Goal: Information Seeking & Learning: Learn about a topic

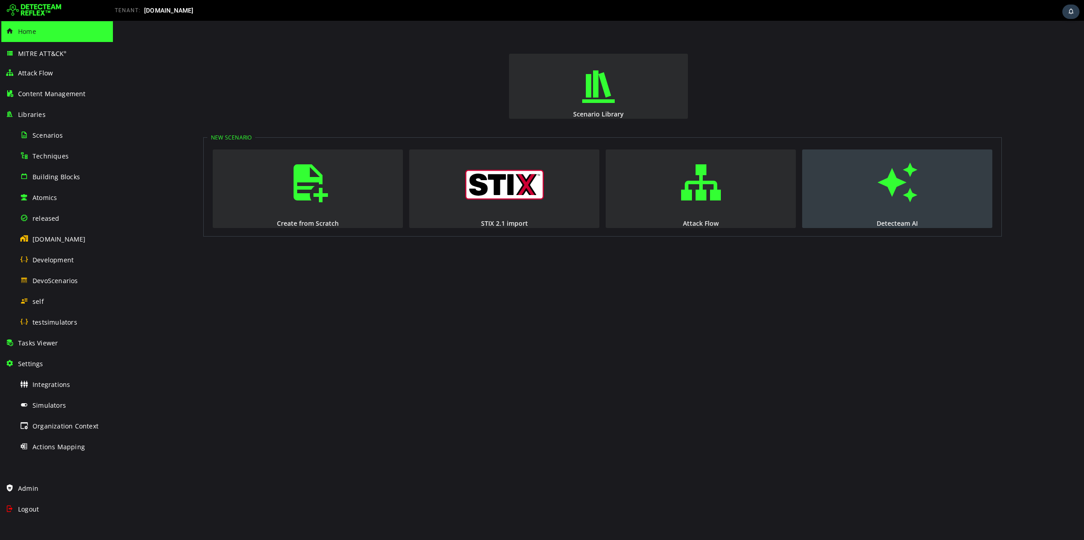
click at [836, 196] on button "Detecteam AI" at bounding box center [897, 189] width 190 height 79
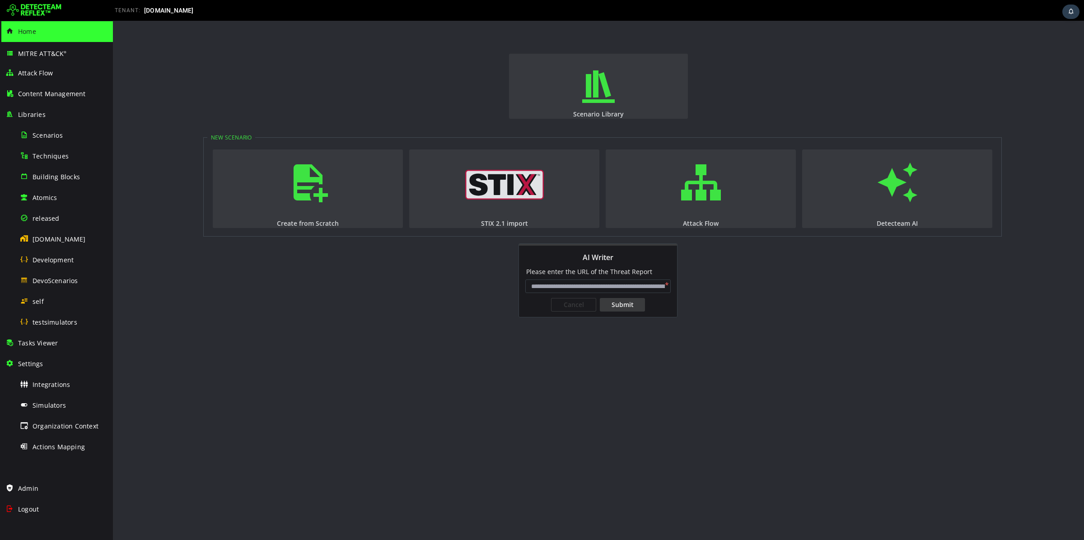
type input "**********"
click at [618, 306] on div "Submit" at bounding box center [622, 305] width 45 height 14
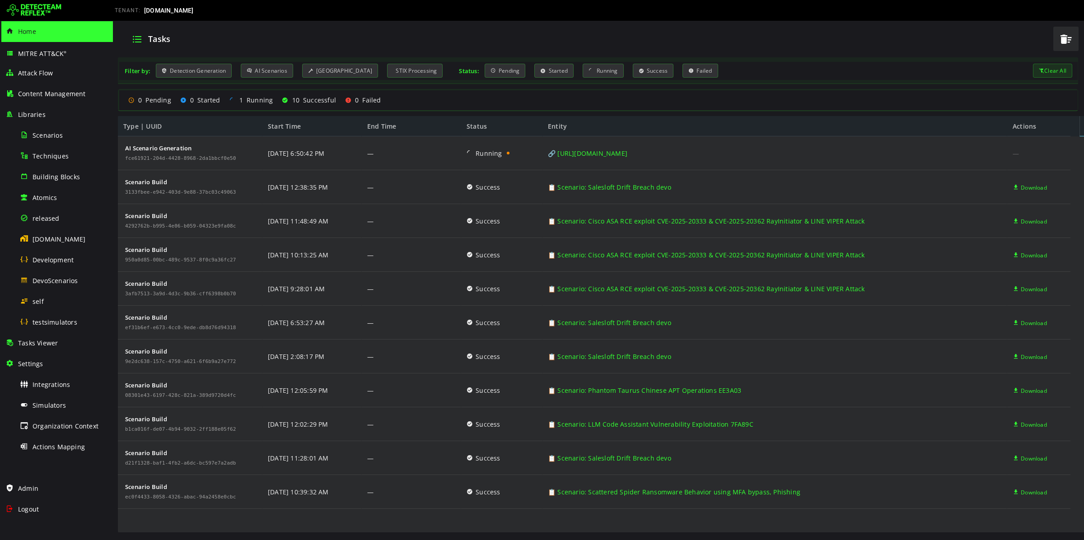
click at [45, 5] on img at bounding box center [34, 10] width 55 height 14
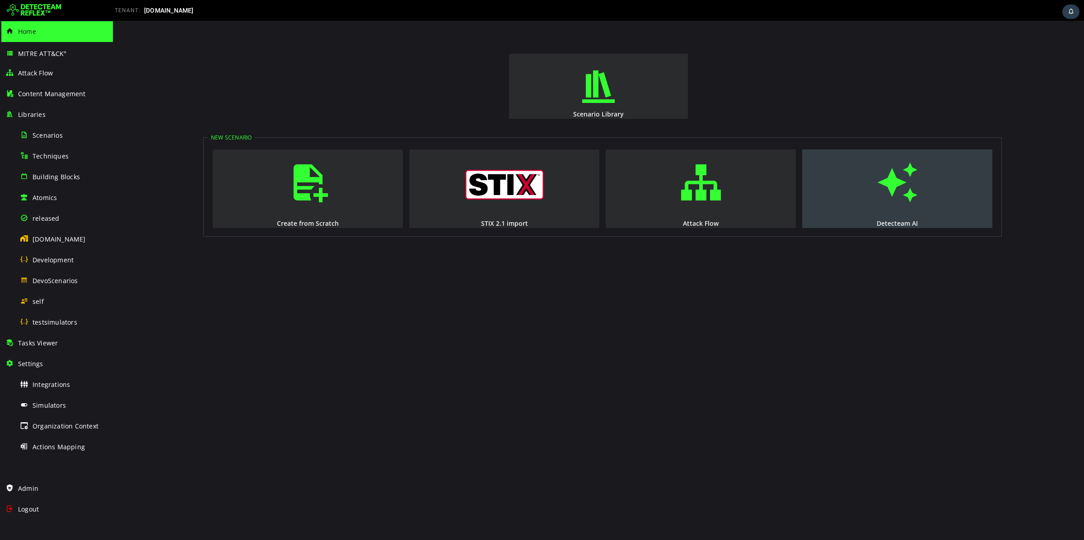
click at [827, 192] on button "Detecteam AI" at bounding box center [897, 189] width 190 height 79
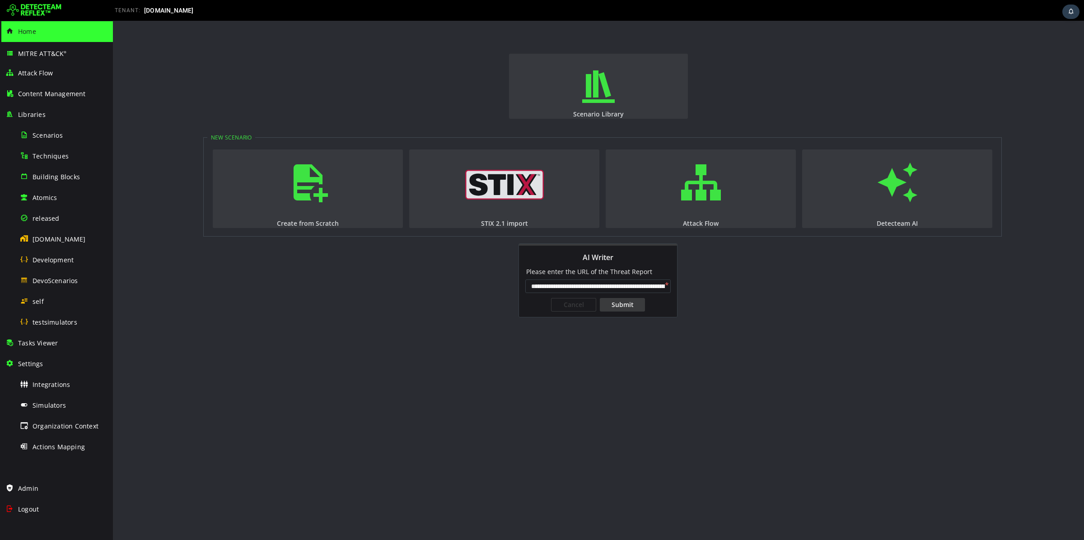
scroll to position [0, 120]
type input "**********"
click at [636, 303] on div "Submit" at bounding box center [622, 305] width 45 height 14
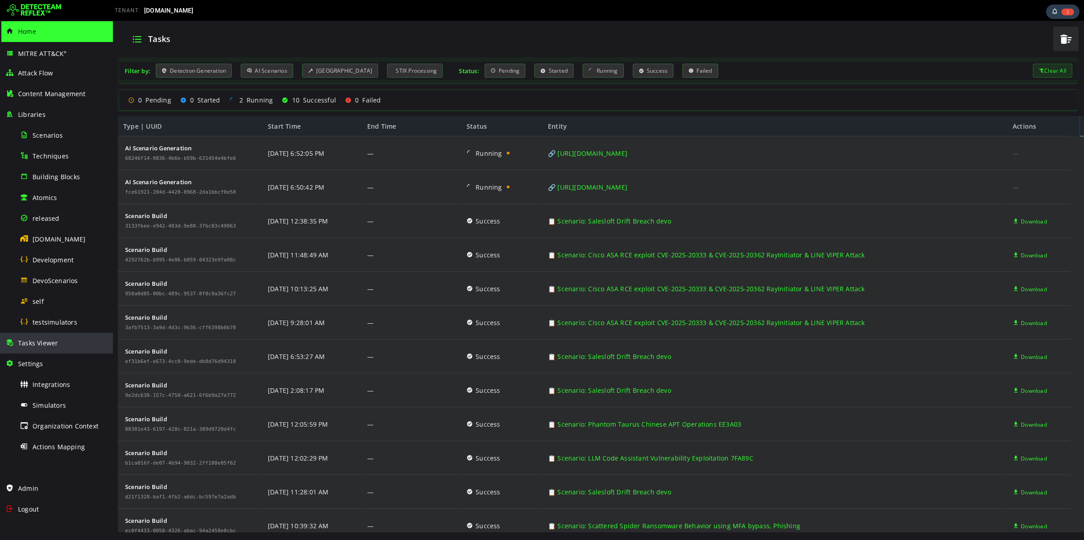
click at [64, 347] on div "Tasks Viewer" at bounding box center [56, 343] width 102 height 21
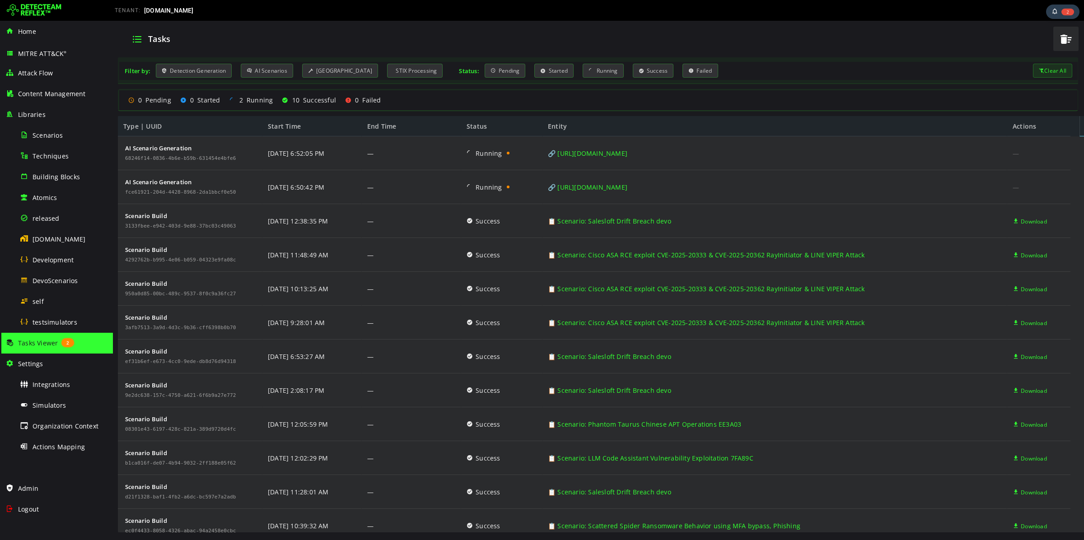
click at [34, 9] on img at bounding box center [34, 10] width 55 height 14
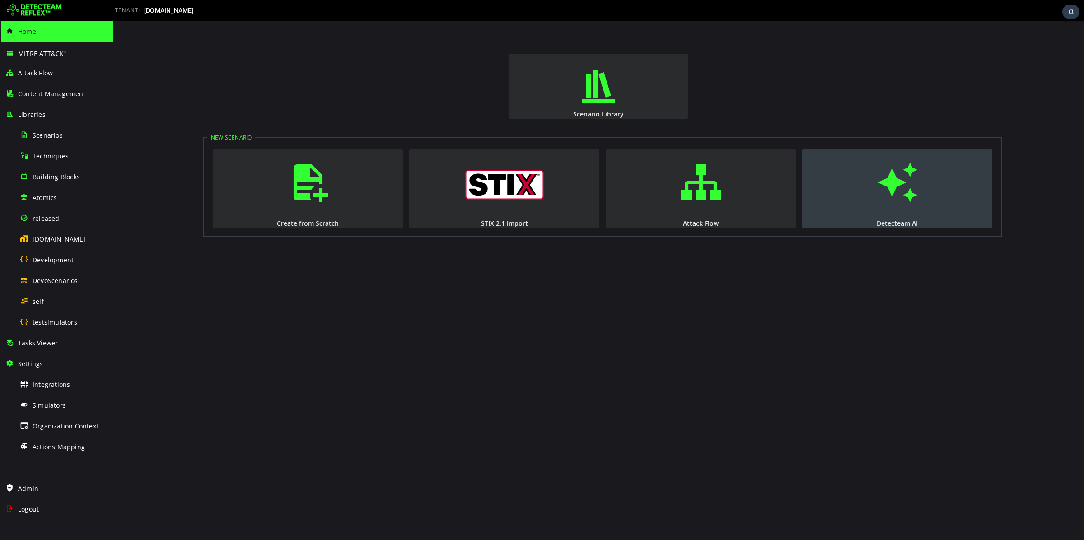
click at [830, 187] on button "Detecteam AI" at bounding box center [897, 189] width 190 height 79
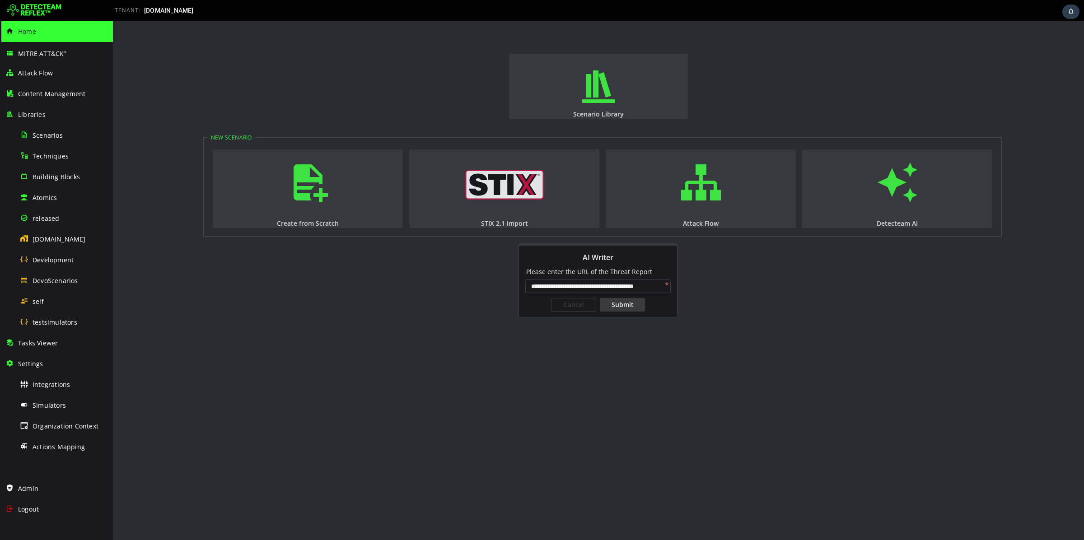
scroll to position [0, 8]
type input "**********"
click at [621, 312] on div "**********" at bounding box center [598, 297] width 158 height 41
click at [625, 308] on div "Submit" at bounding box center [622, 305] width 45 height 14
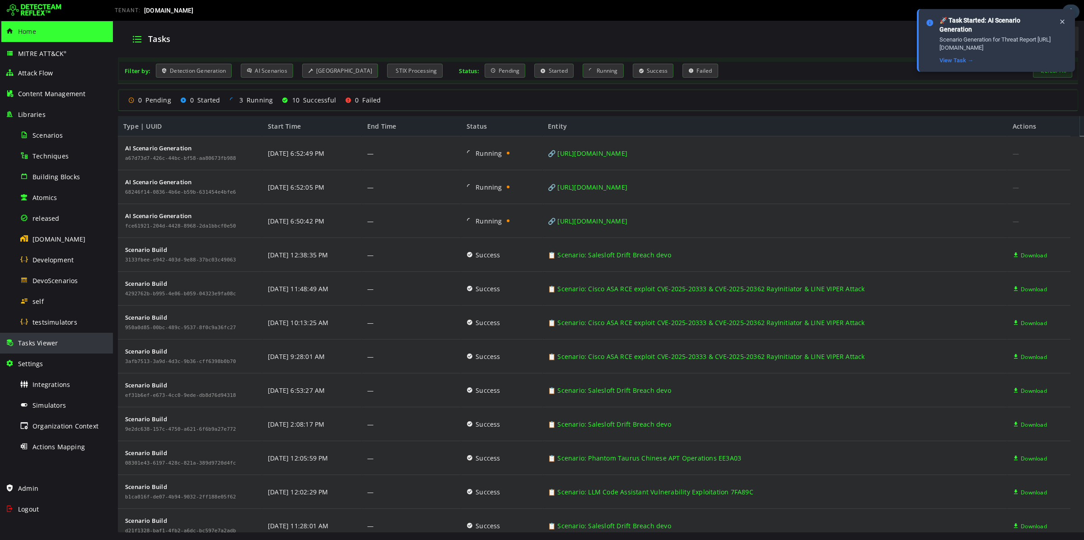
click at [39, 348] on div "Tasks Viewer" at bounding box center [56, 343] width 102 height 21
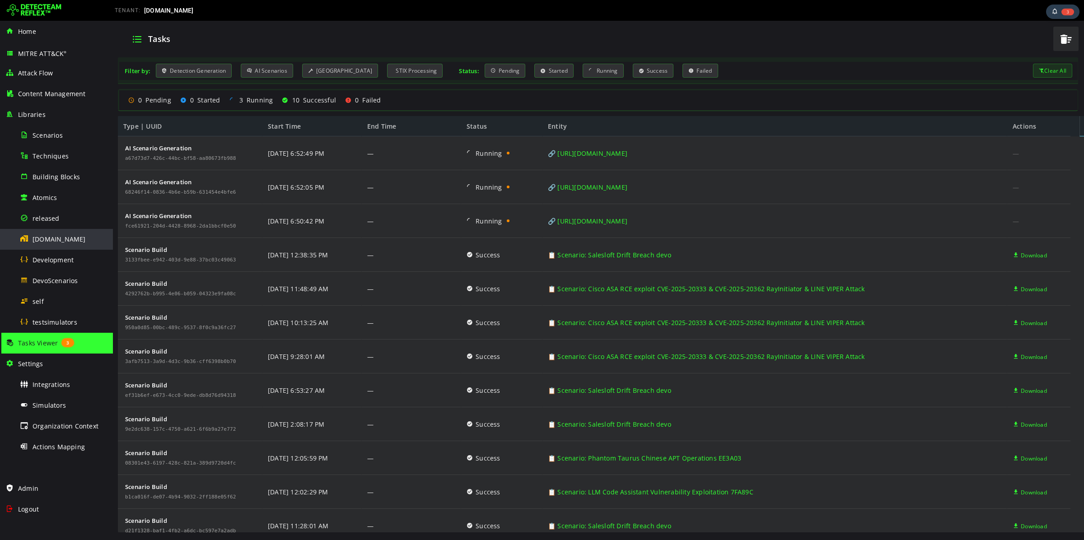
click at [39, 242] on span "[DOMAIN_NAME]" at bounding box center [59, 239] width 53 height 9
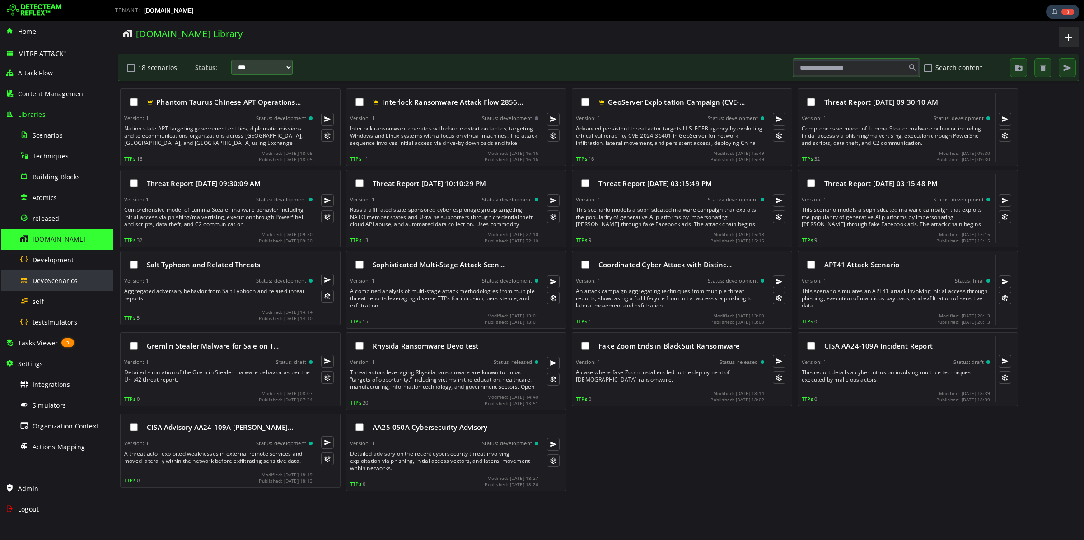
click at [42, 286] on div "DevoScenarios" at bounding box center [64, 281] width 88 height 20
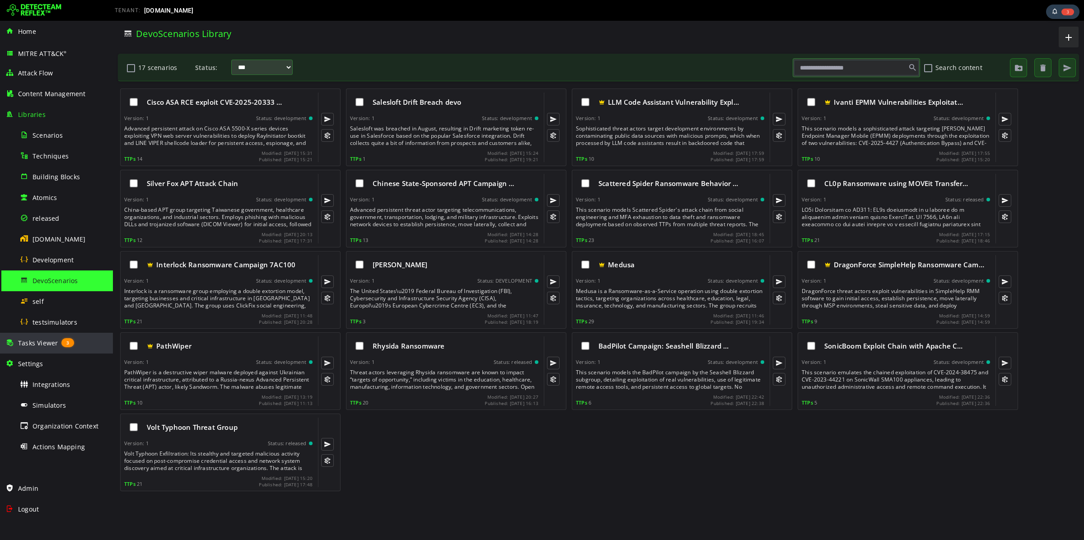
click at [50, 340] on span "Tasks Viewer" at bounding box center [38, 343] width 40 height 9
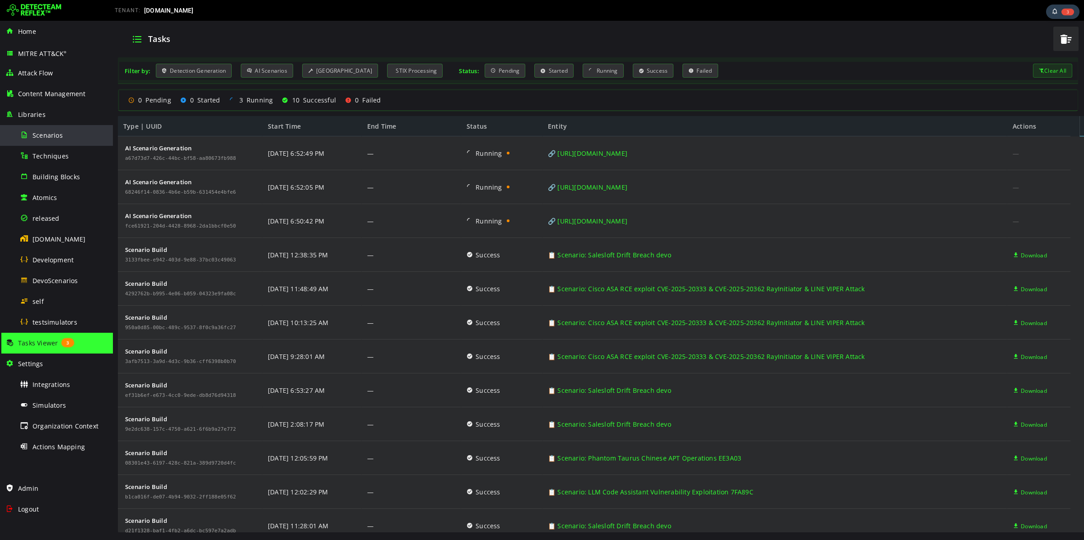
click at [53, 136] on span "Scenarios" at bounding box center [48, 135] width 30 height 9
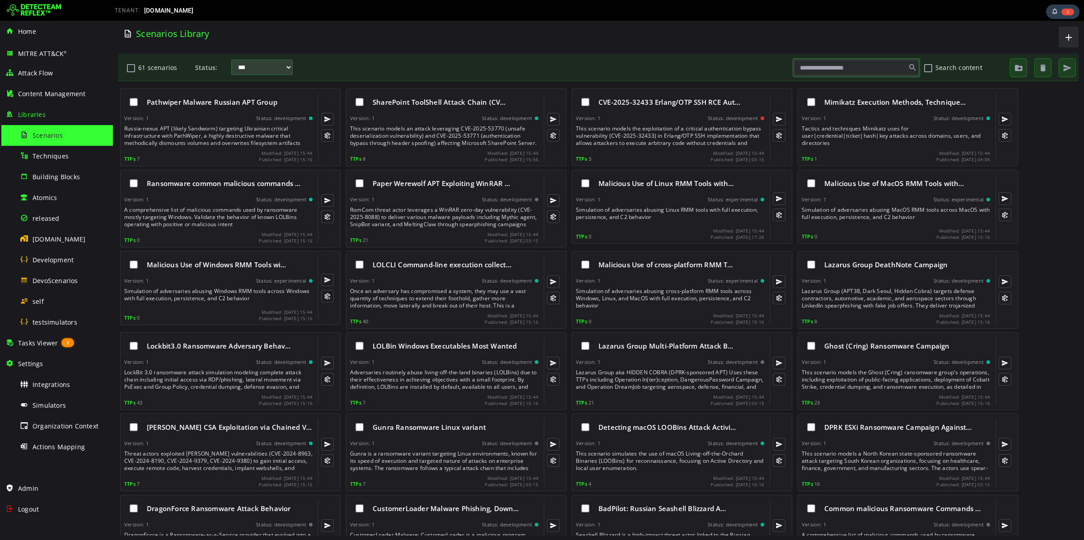
click at [823, 69] on input "text" at bounding box center [856, 67] width 125 height 15
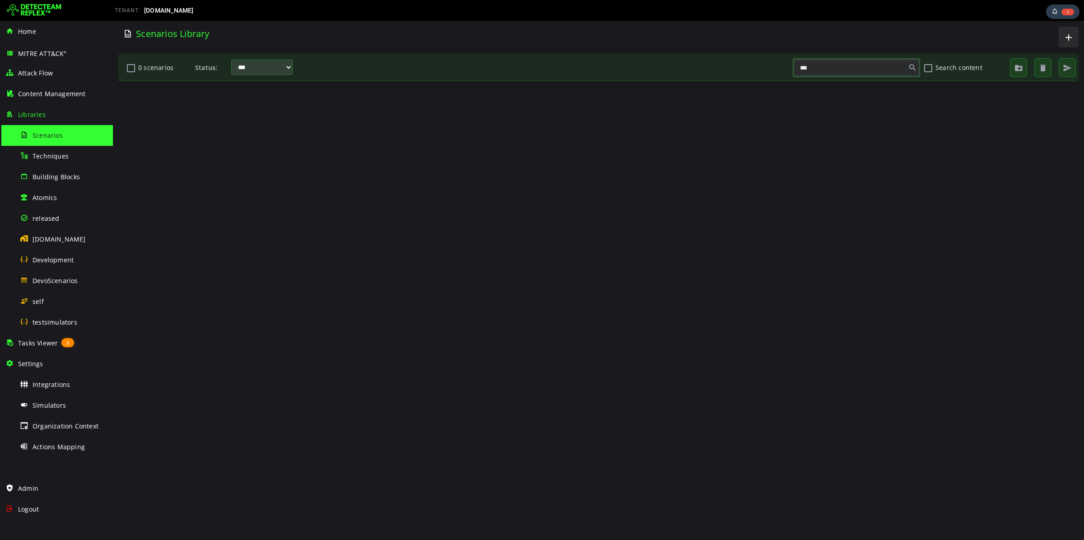
click at [823, 69] on input "***" at bounding box center [856, 67] width 125 height 15
click at [925, 69] on button "Search content" at bounding box center [928, 67] width 11 height 15
click at [912, 67] on span at bounding box center [912, 67] width 13 height 15
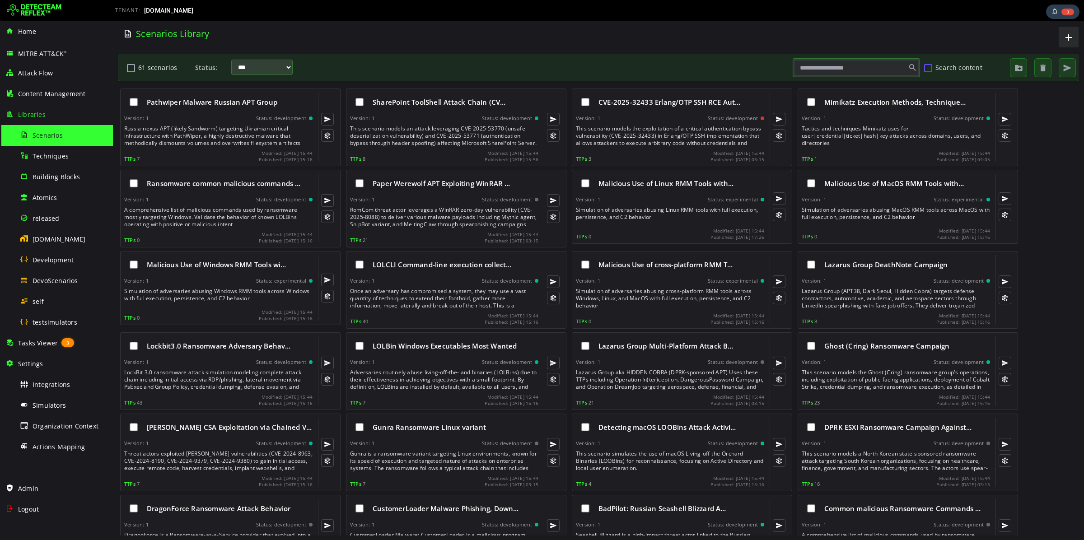
click at [931, 66] on button "Search content" at bounding box center [928, 67] width 11 height 15
click at [852, 70] on input "text" at bounding box center [856, 67] width 125 height 15
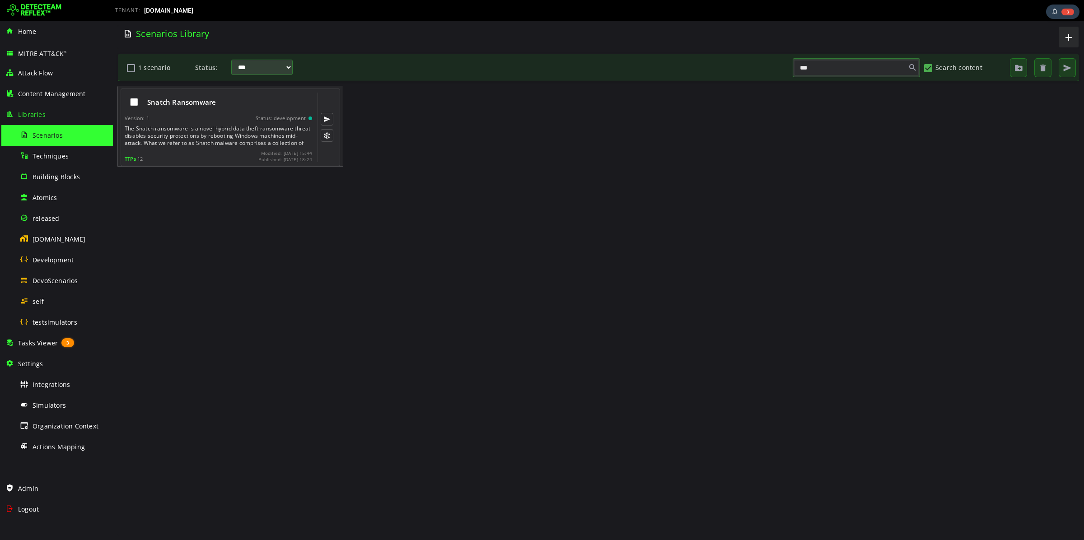
type input "***"
click at [213, 141] on div "The Snatch ransomware is a novel hybrid data theft-ransomware threat disables s…" at bounding box center [219, 136] width 189 height 22
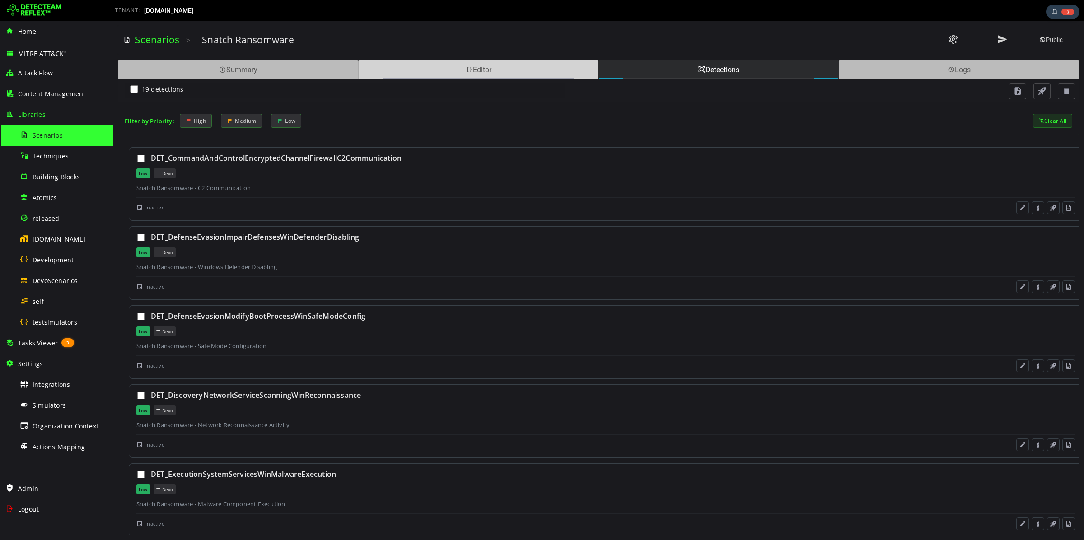
click at [417, 71] on div "Editor" at bounding box center [478, 70] width 240 height 20
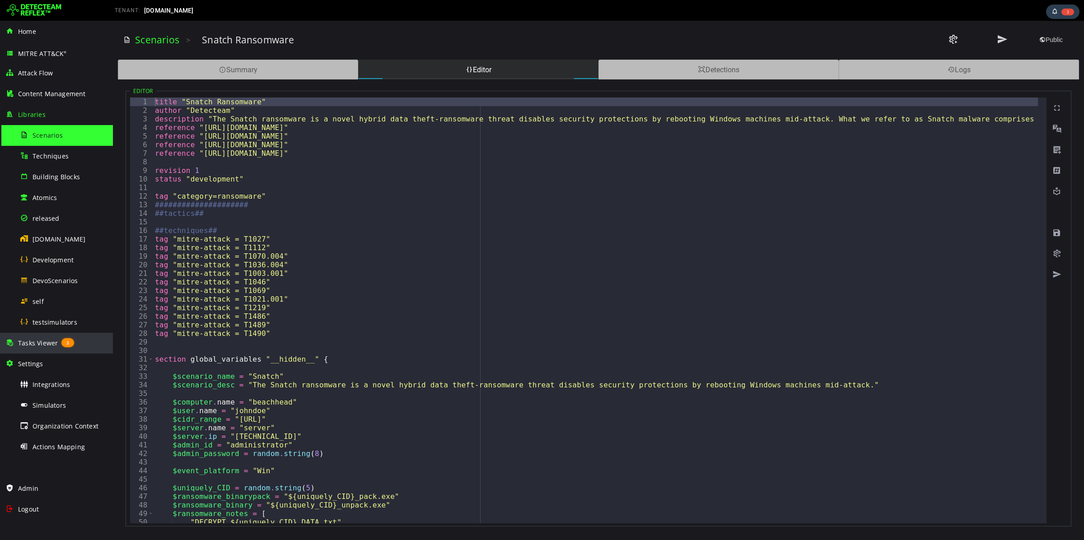
click at [52, 347] on div "Tasks Viewer 3" at bounding box center [56, 343] width 102 height 21
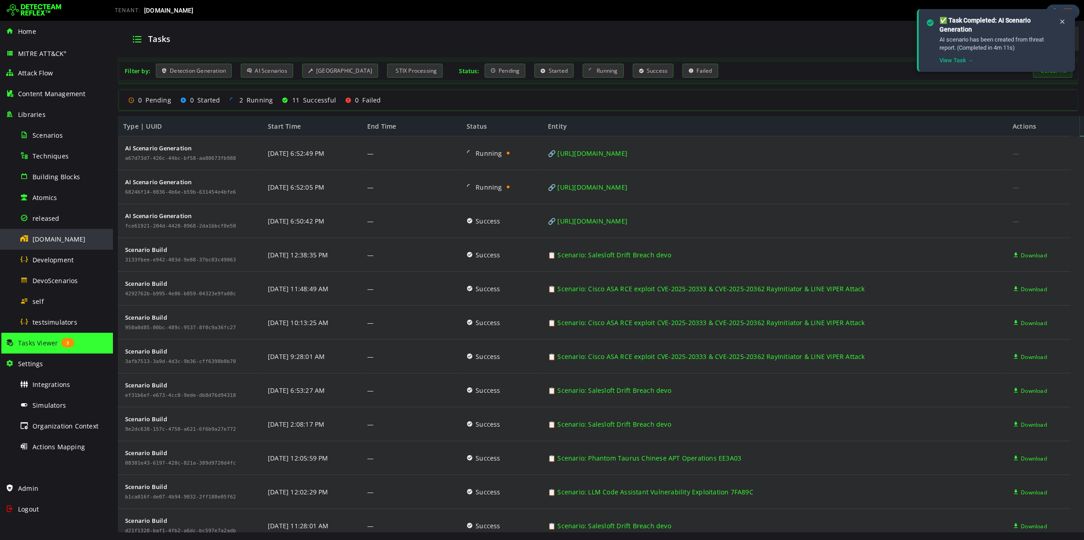
click at [42, 240] on span "[DOMAIN_NAME]" at bounding box center [59, 239] width 53 height 9
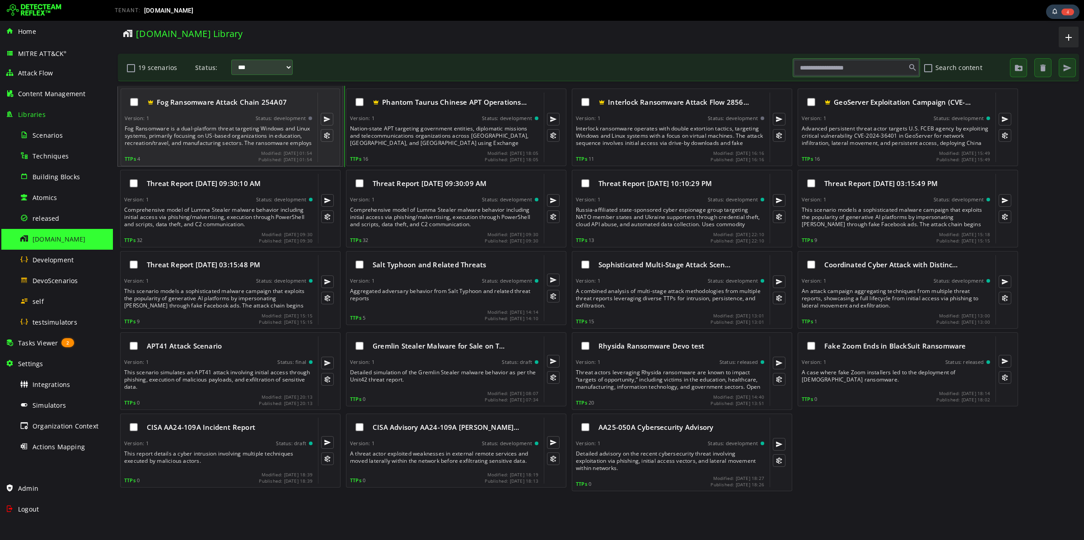
click at [216, 146] on div "Fog Ransomware is a dual-platform threat targeting Windows and Linux systems, p…" at bounding box center [219, 136] width 189 height 22
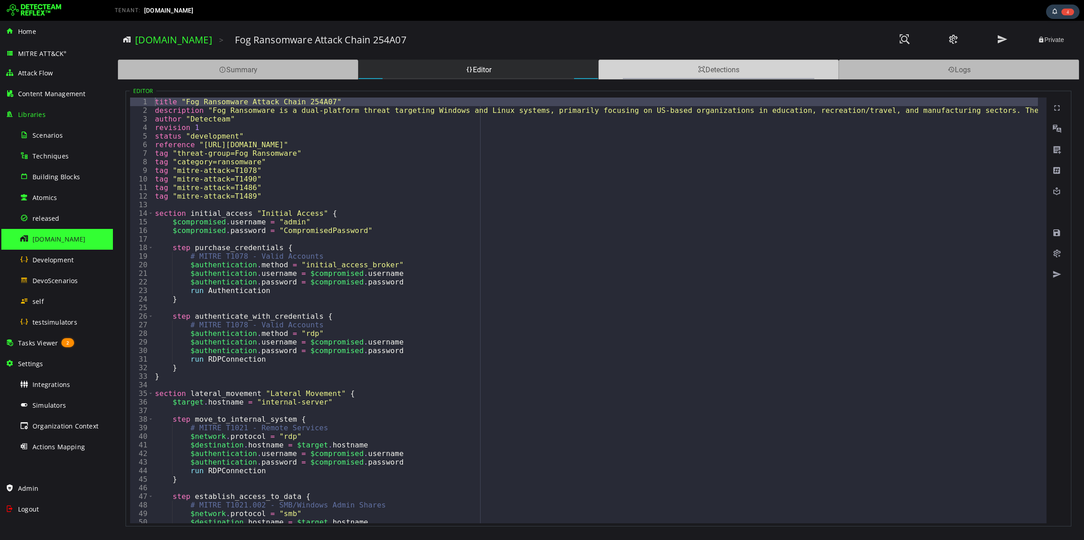
click at [706, 68] on div "Detections" at bounding box center [719, 70] width 240 height 20
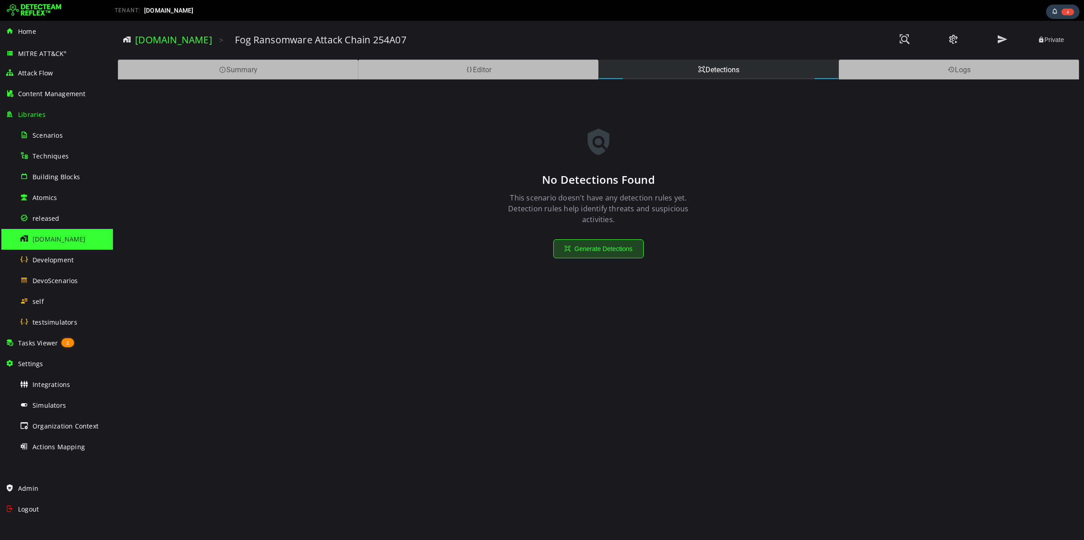
click at [625, 248] on button "Generate Detections" at bounding box center [599, 248] width 90 height 19
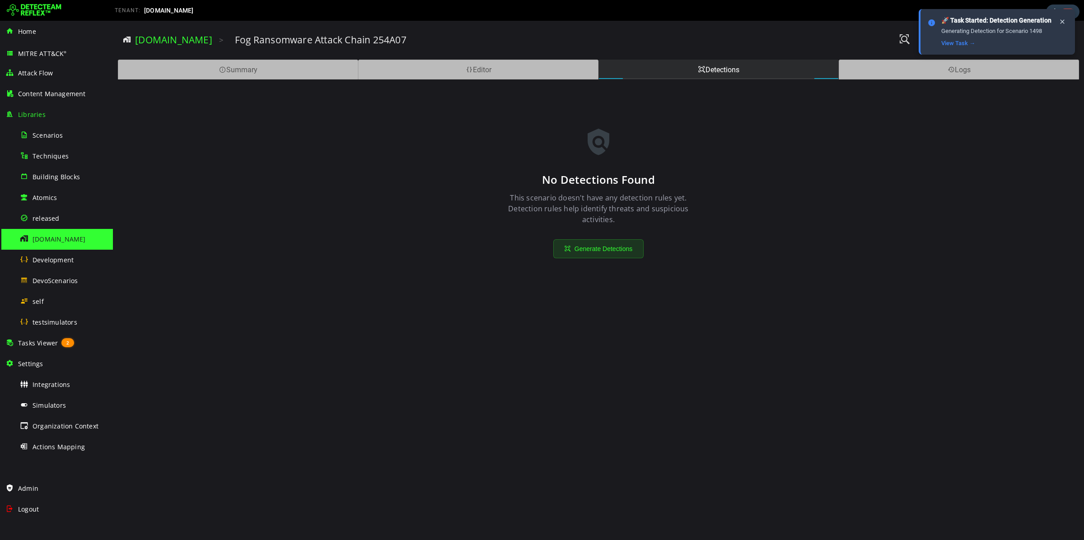
click at [51, 236] on span "[DOMAIN_NAME]" at bounding box center [59, 239] width 53 height 9
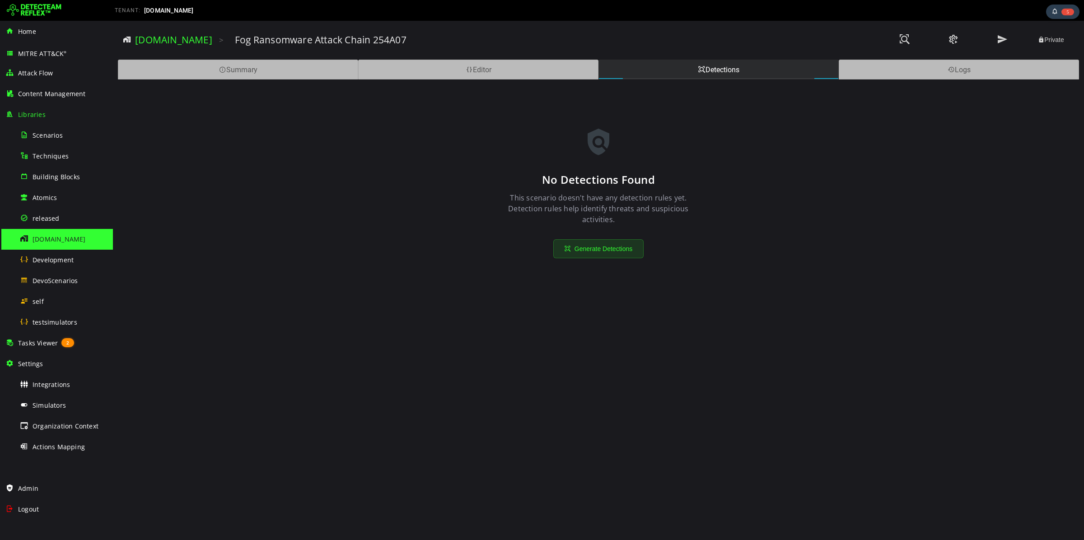
click at [51, 236] on span "[DOMAIN_NAME]" at bounding box center [59, 239] width 53 height 9
click at [257, 69] on div "Summary" at bounding box center [238, 70] width 240 height 20
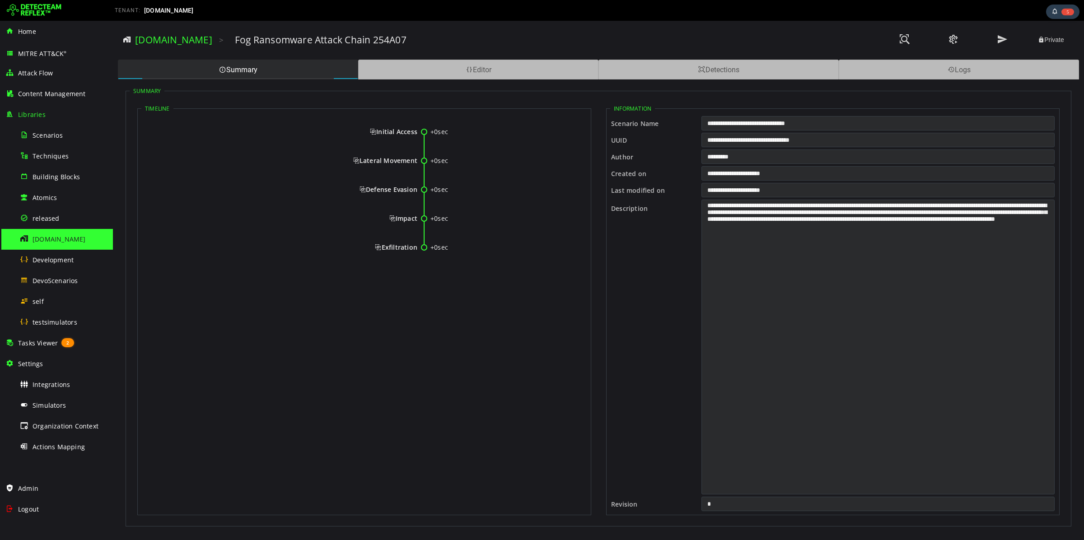
click at [397, 129] on span "Initial Access" at bounding box center [393, 131] width 47 height 9
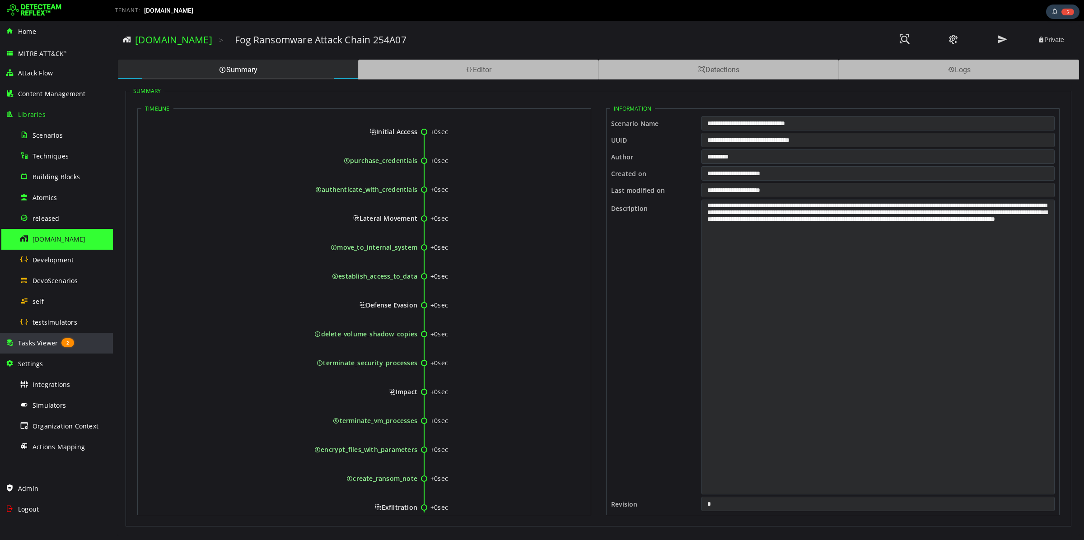
click at [43, 339] on span "Tasks Viewer" at bounding box center [38, 343] width 40 height 9
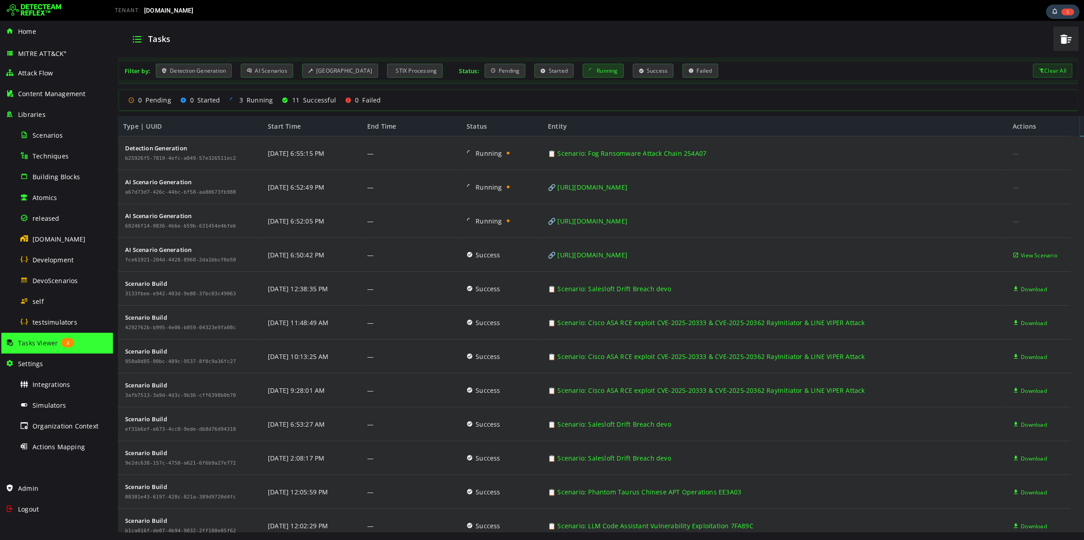
click at [609, 71] on div "Running" at bounding box center [603, 71] width 41 height 14
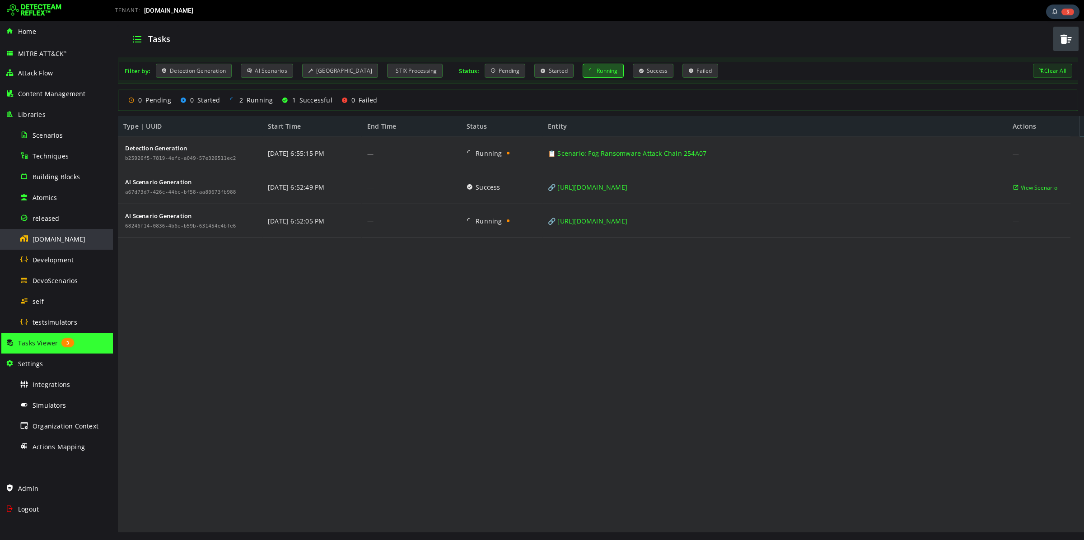
click at [52, 236] on span "[DOMAIN_NAME]" at bounding box center [59, 239] width 53 height 9
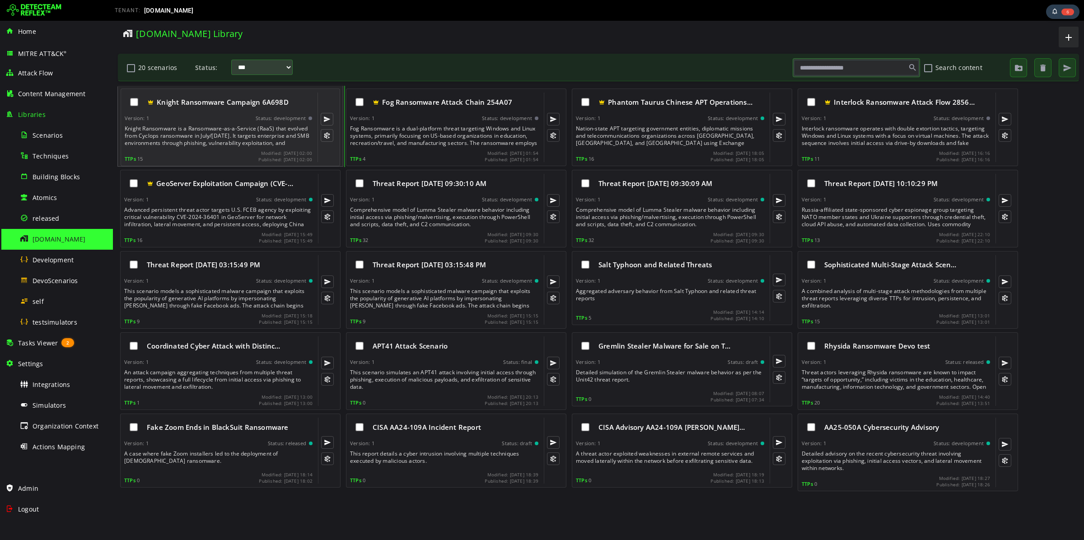
click at [206, 129] on div "Knight Ransomware is a Ransomware-as-a-Service (RaaS) that evolved from Cyclops…" at bounding box center [219, 136] width 189 height 22
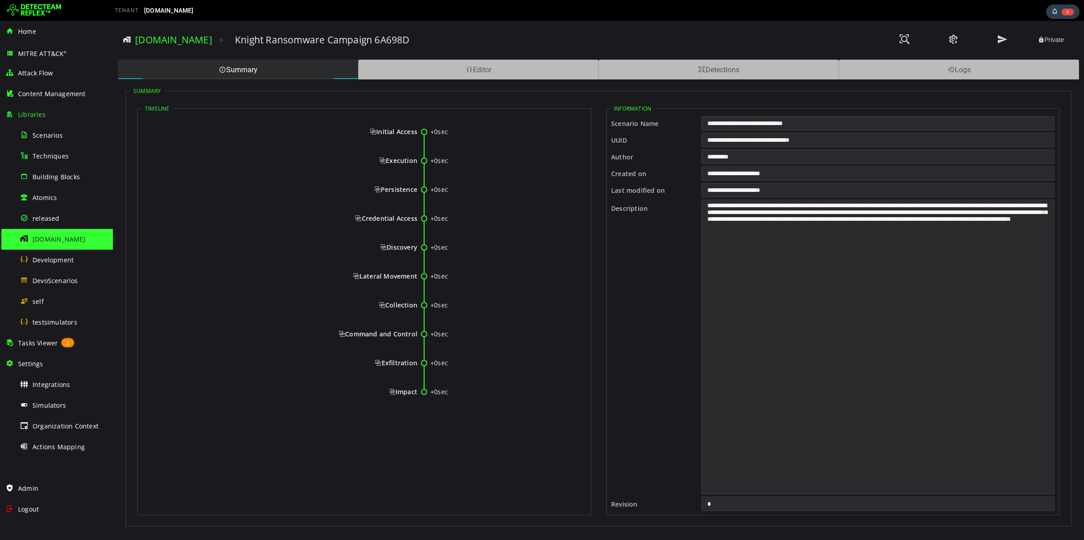
click at [403, 131] on span "Initial Access" at bounding box center [393, 131] width 47 height 9
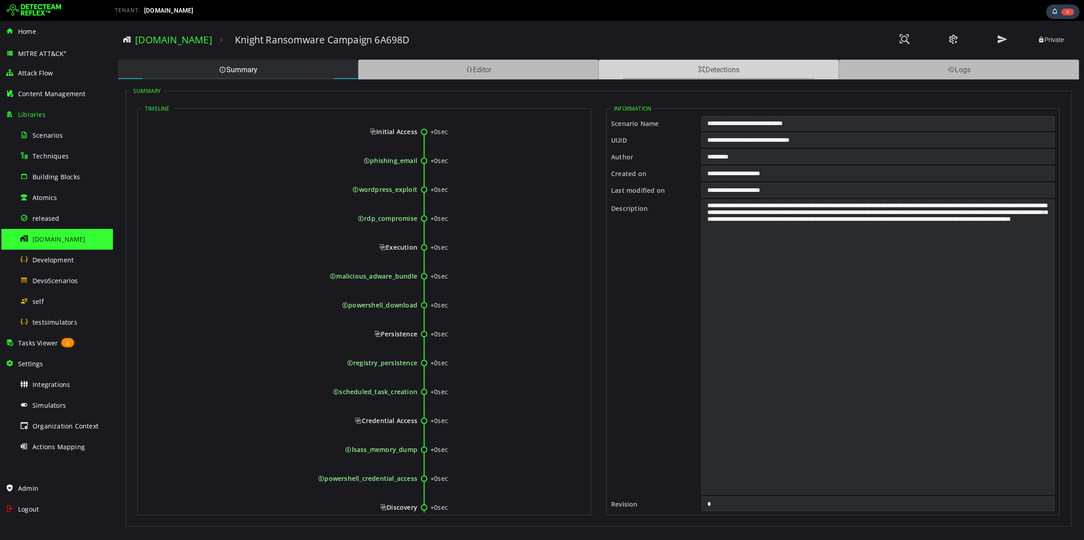
click at [682, 69] on div "Detections" at bounding box center [719, 70] width 240 height 20
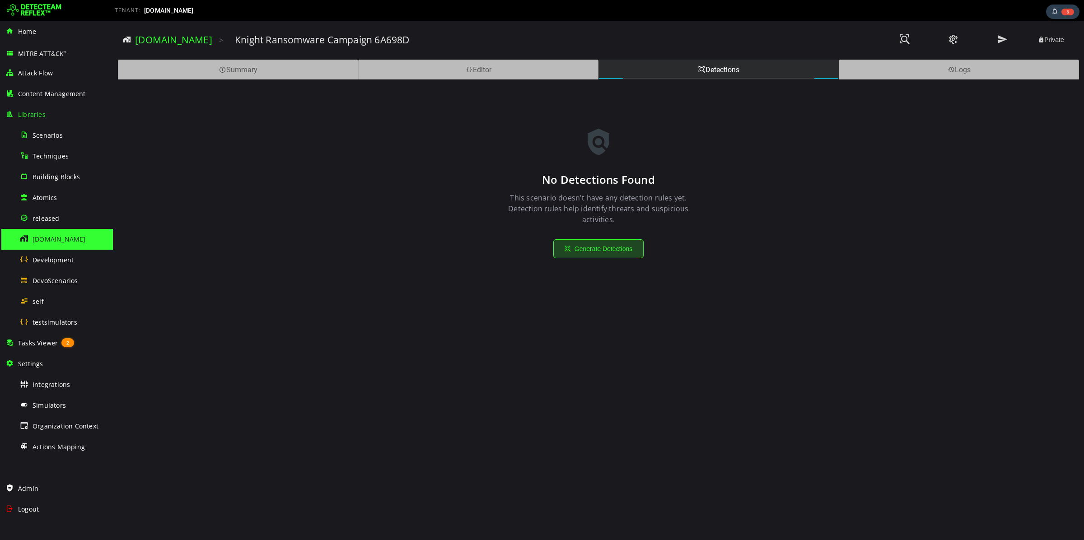
click at [584, 256] on button "Generate Detections" at bounding box center [599, 248] width 90 height 19
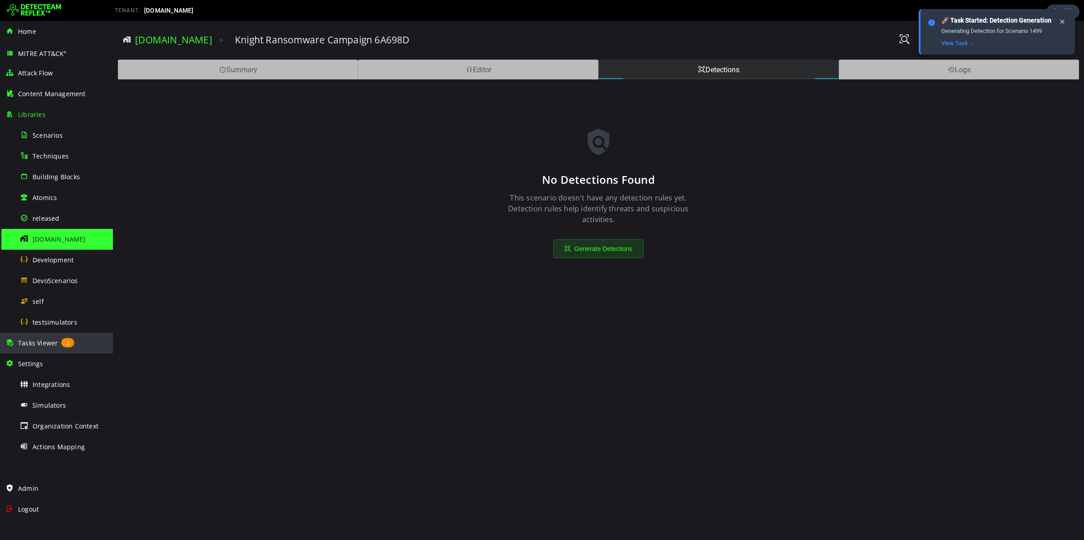
click at [39, 337] on div "Tasks Viewer 2" at bounding box center [56, 343] width 102 height 21
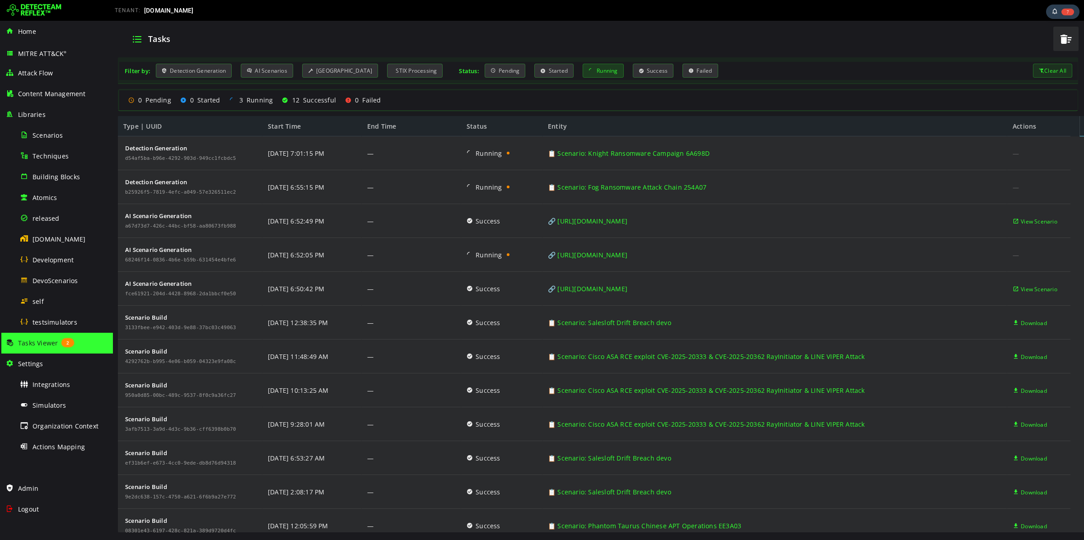
click at [600, 73] on div "Running" at bounding box center [603, 71] width 41 height 14
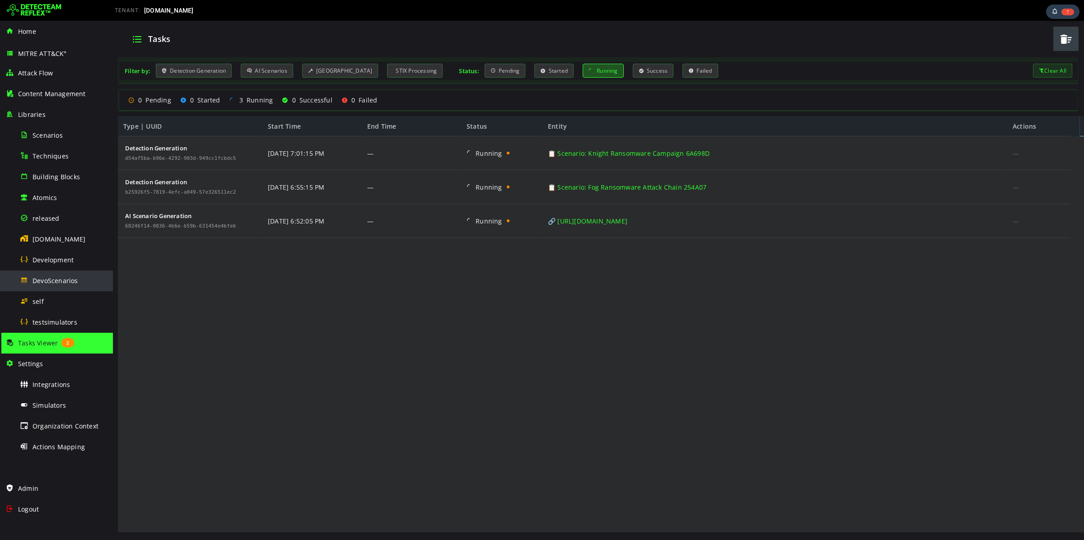
click at [59, 281] on span "DevoScenarios" at bounding box center [56, 281] width 46 height 9
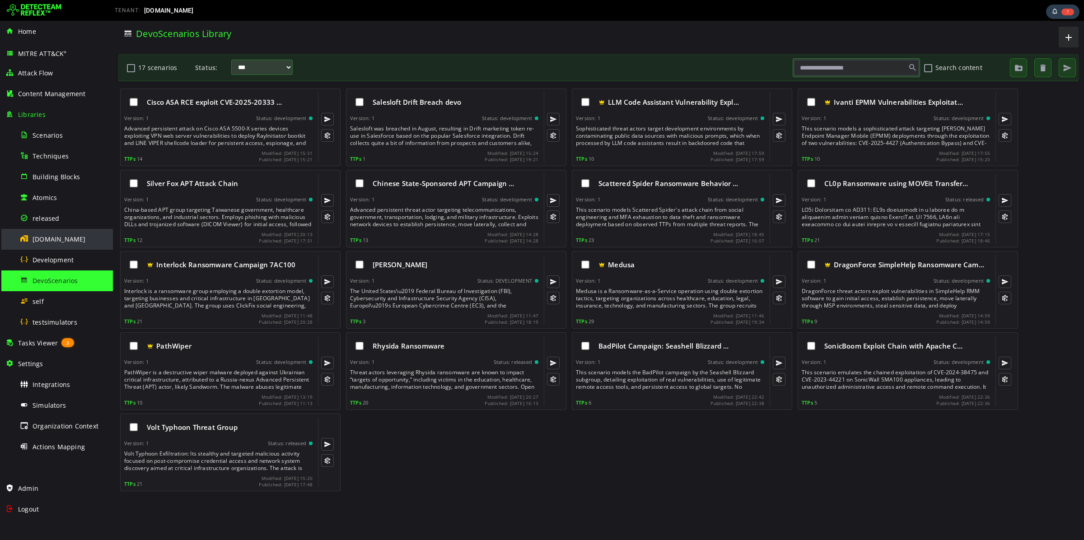
click at [59, 242] on span "[DOMAIN_NAME]" at bounding box center [59, 239] width 53 height 9
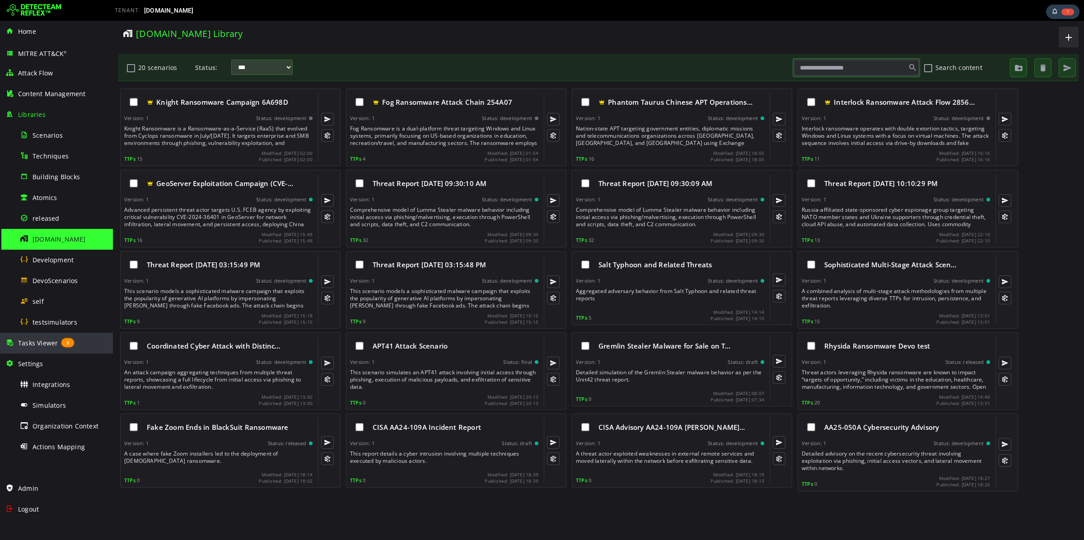
click at [35, 340] on span "Tasks Viewer" at bounding box center [38, 343] width 40 height 9
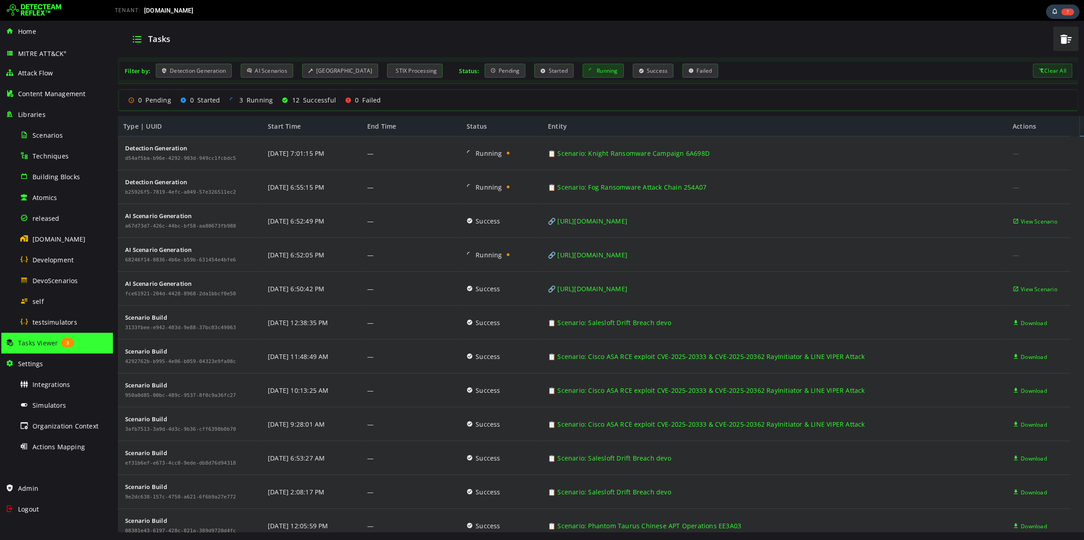
click at [586, 70] on div "Running" at bounding box center [603, 71] width 41 height 14
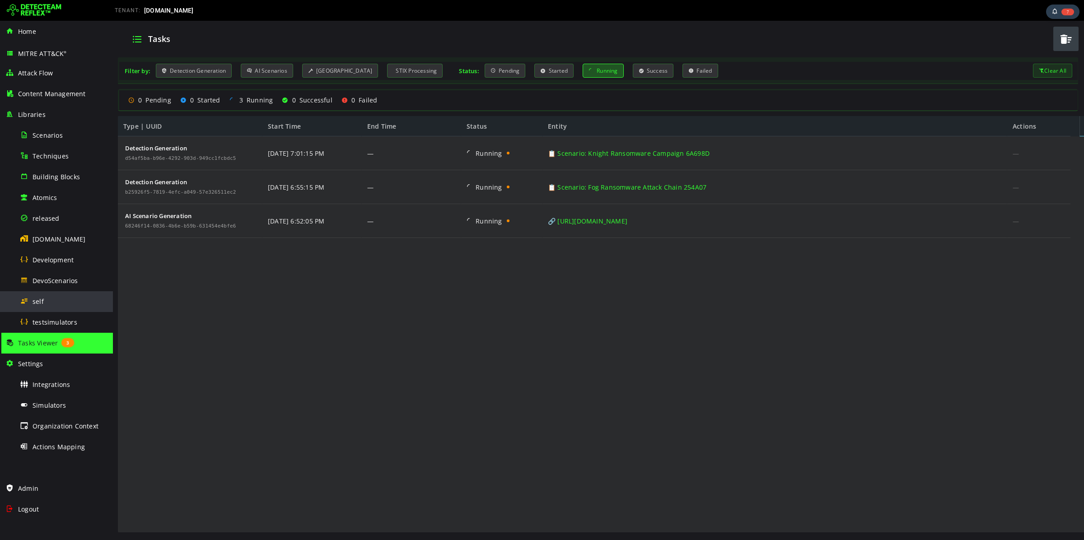
click at [43, 305] on div "self" at bounding box center [64, 301] width 88 height 20
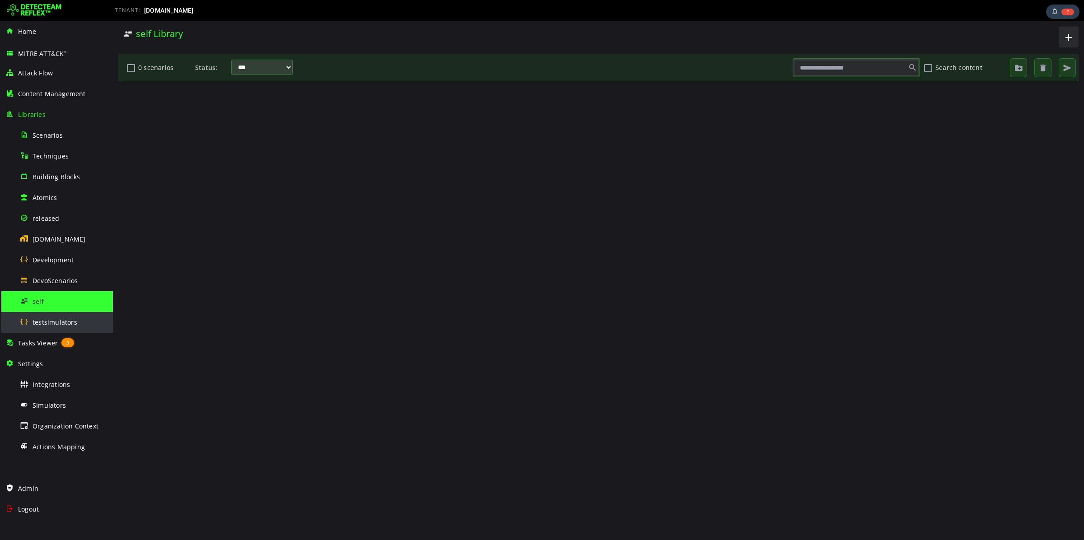
click at [50, 328] on div "testsimulators" at bounding box center [64, 322] width 88 height 20
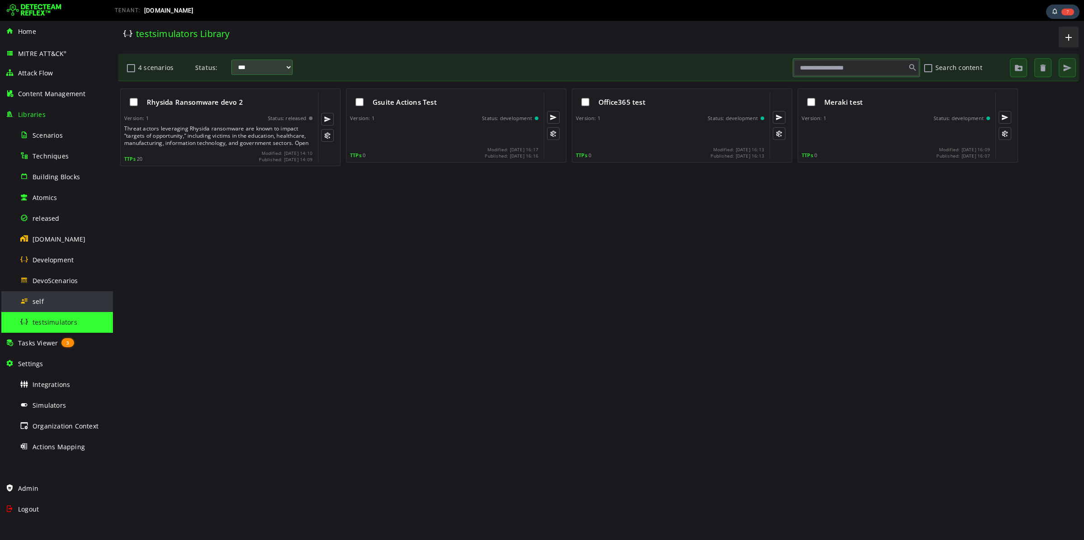
click at [48, 306] on div "self" at bounding box center [64, 301] width 88 height 20
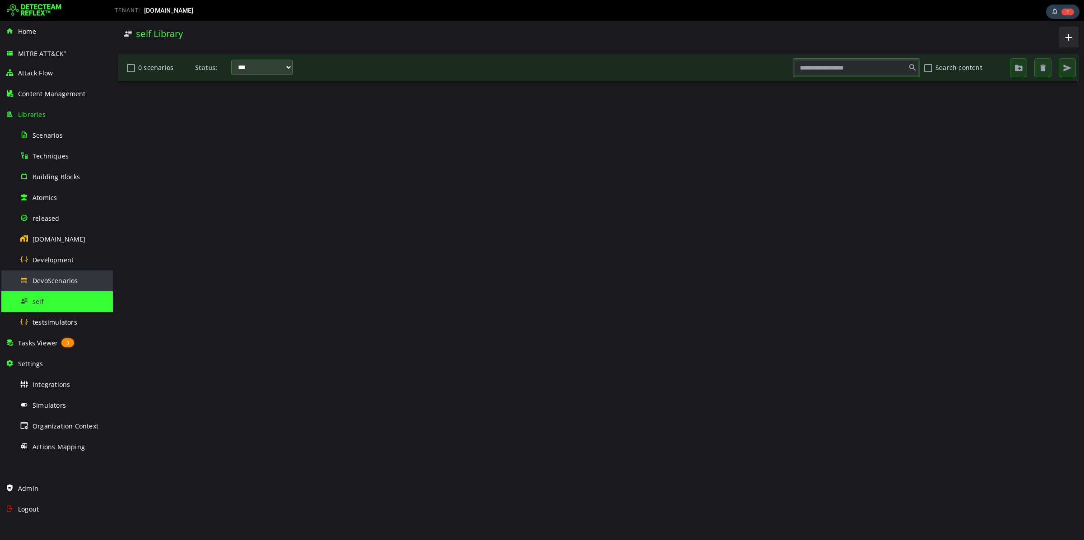
click at [55, 274] on div "DevoScenarios" at bounding box center [64, 281] width 88 height 20
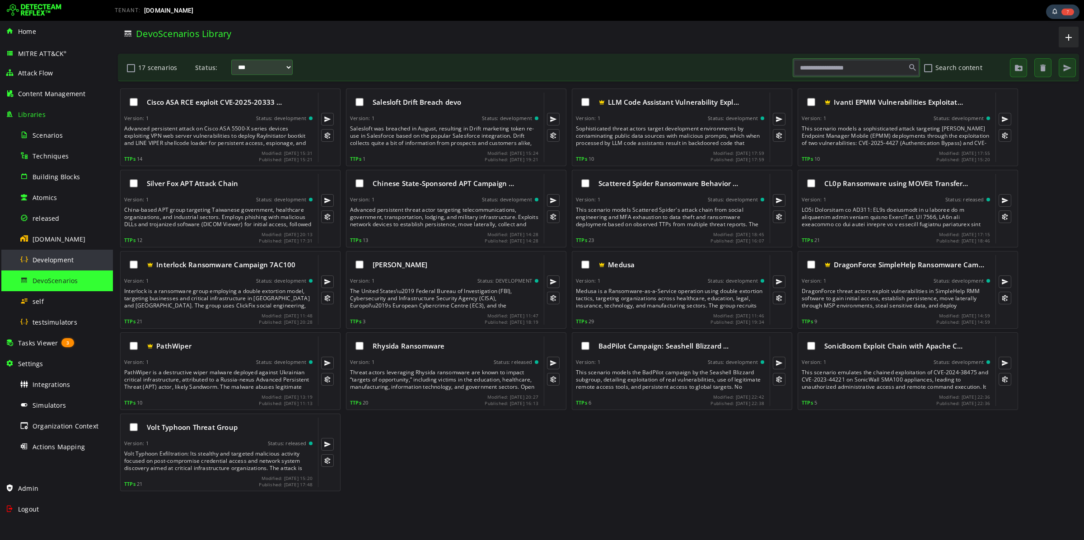
click at [55, 263] on span "Development" at bounding box center [53, 260] width 41 height 9
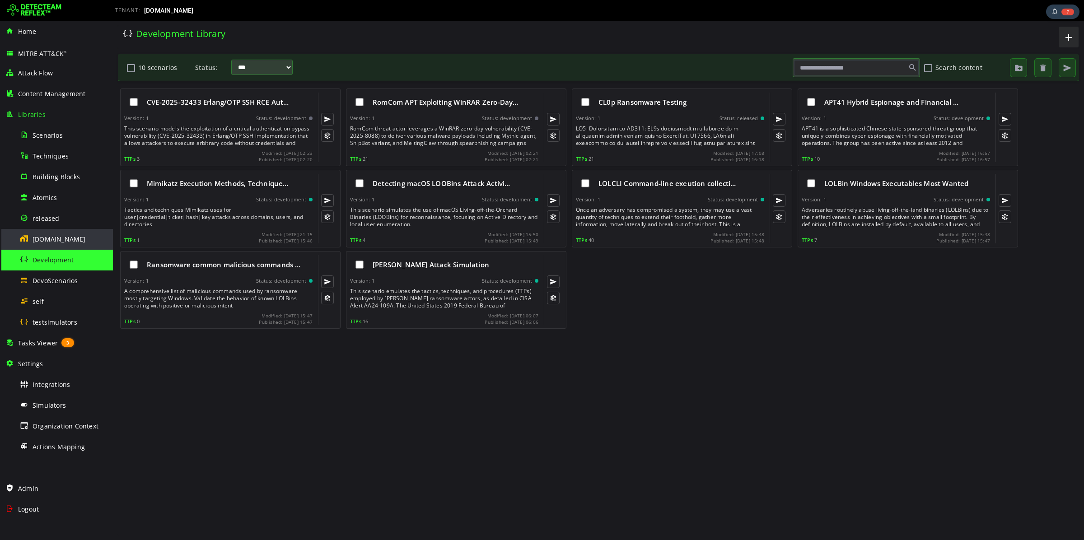
click at [47, 243] on span "[DOMAIN_NAME]" at bounding box center [59, 239] width 53 height 9
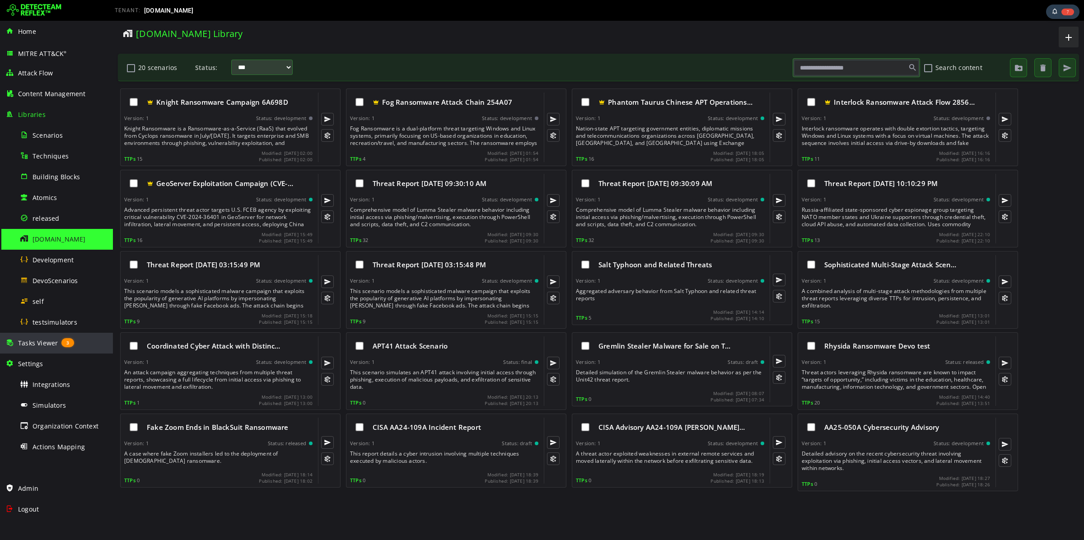
click at [44, 338] on div "Tasks Viewer 3" at bounding box center [56, 343] width 102 height 21
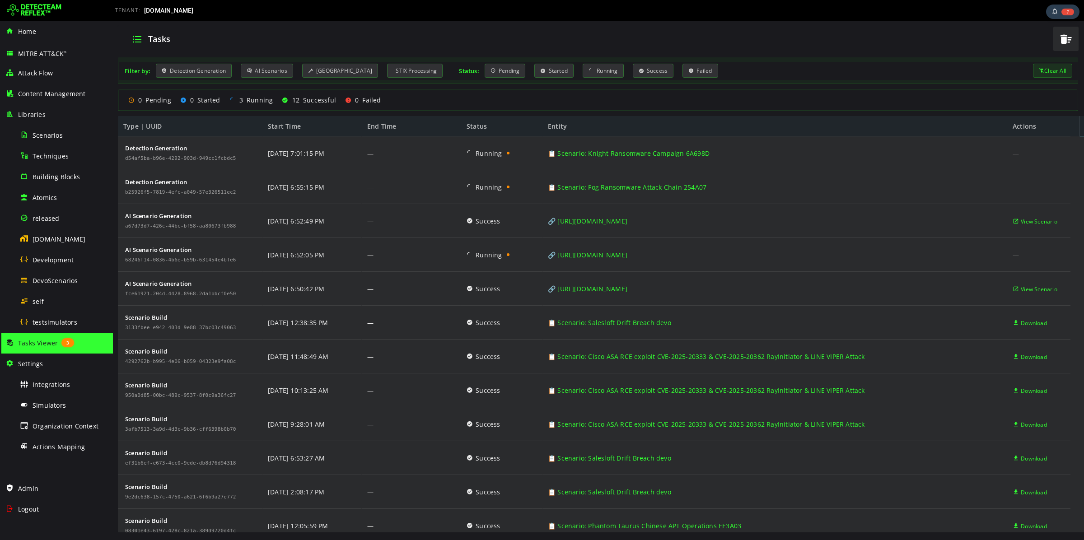
drag, startPoint x: 591, startPoint y: 71, endPoint x: 587, endPoint y: 90, distance: 19.4
click at [591, 71] on div "Running" at bounding box center [603, 71] width 41 height 14
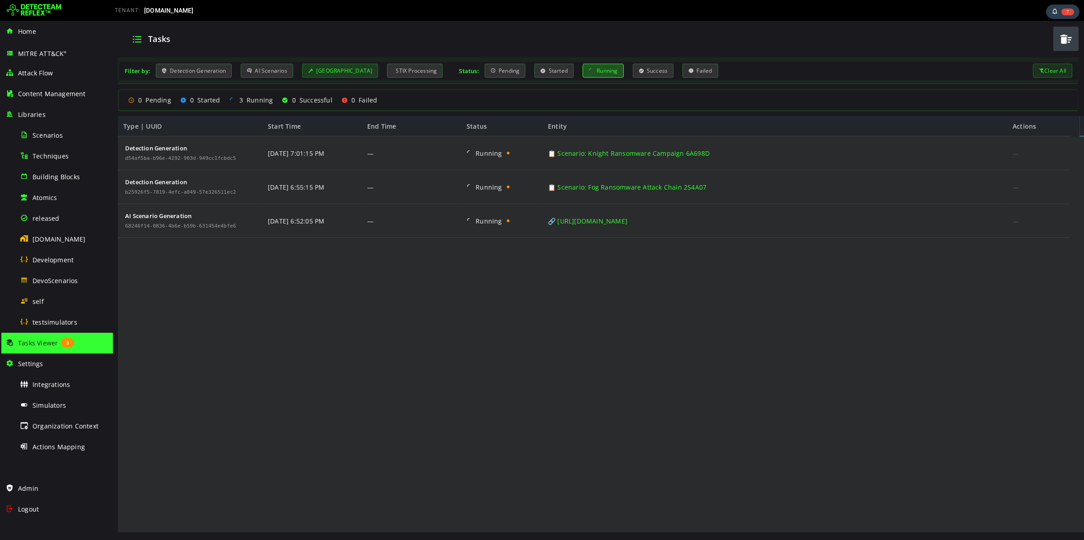
click at [319, 70] on div "[GEOGRAPHIC_DATA]" at bounding box center [340, 71] width 76 height 14
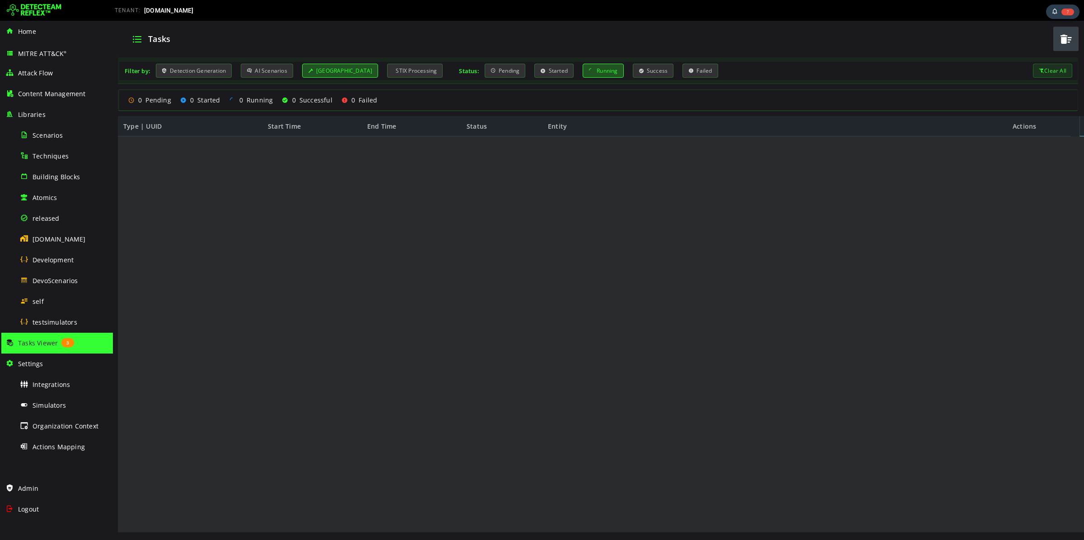
click at [602, 66] on div "Running" at bounding box center [603, 71] width 41 height 14
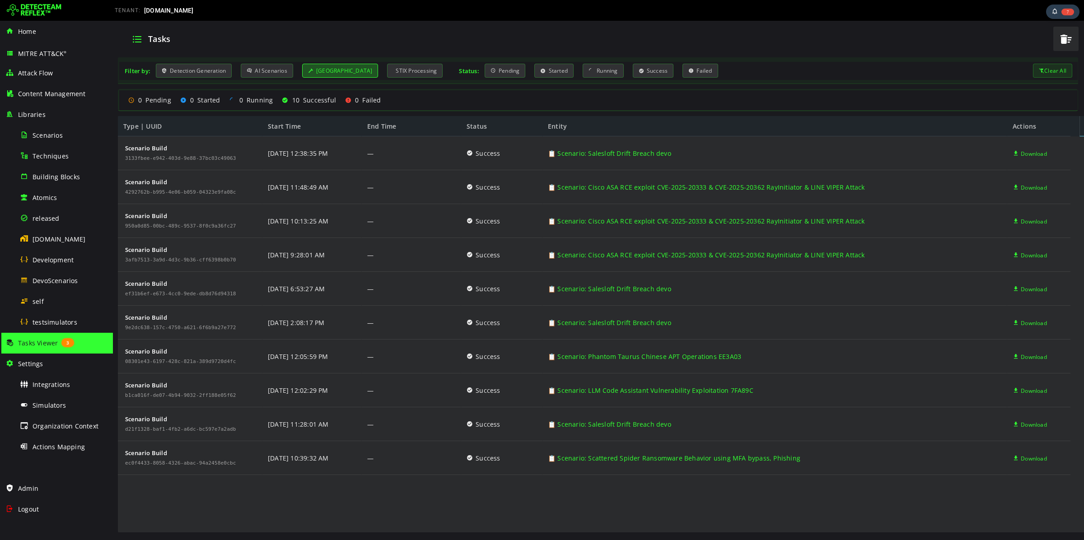
click at [334, 67] on div "[GEOGRAPHIC_DATA]" at bounding box center [340, 71] width 76 height 14
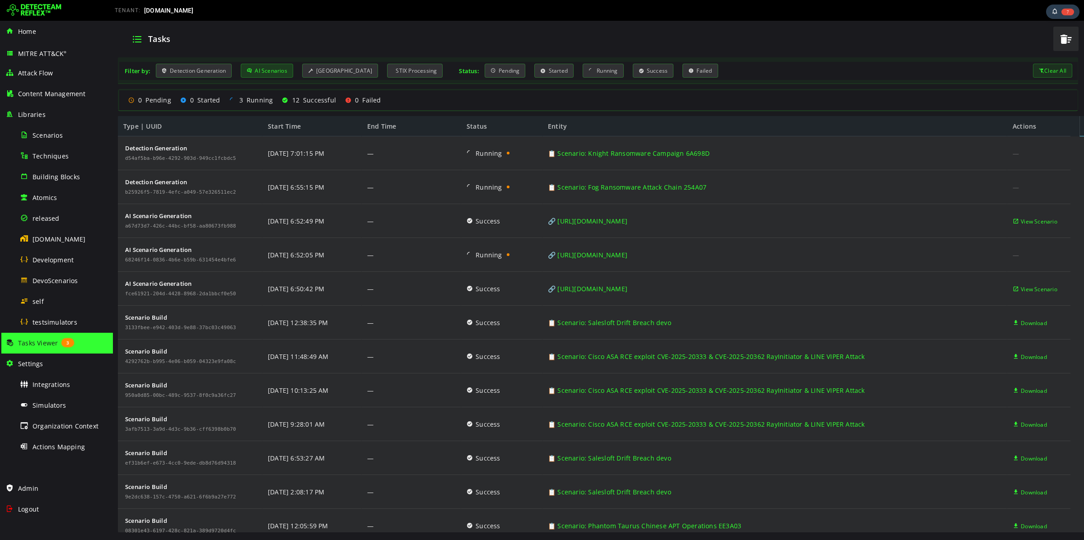
click at [266, 75] on div "AI Scenarios" at bounding box center [267, 71] width 52 height 14
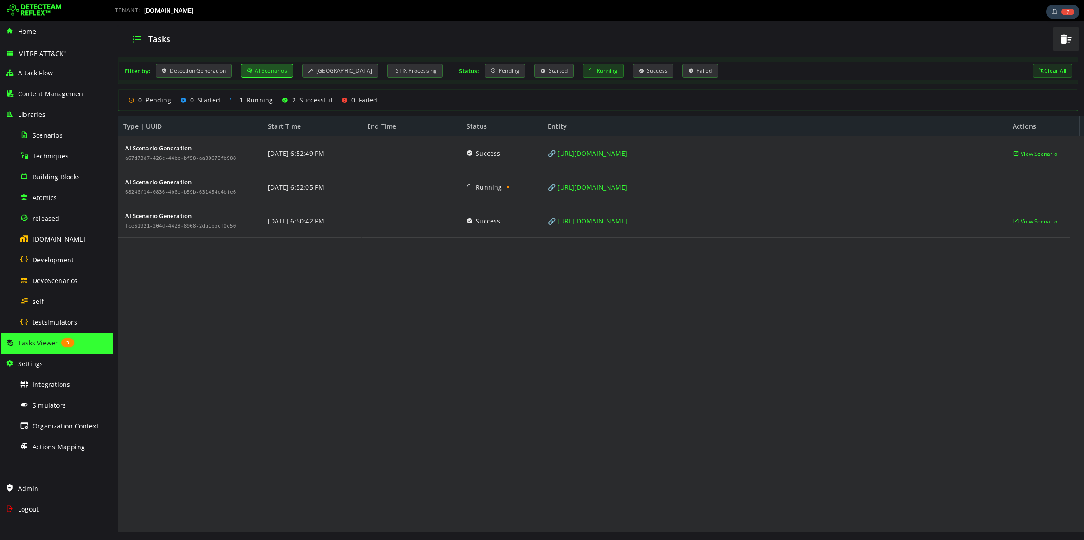
click at [596, 73] on div "Running" at bounding box center [603, 71] width 41 height 14
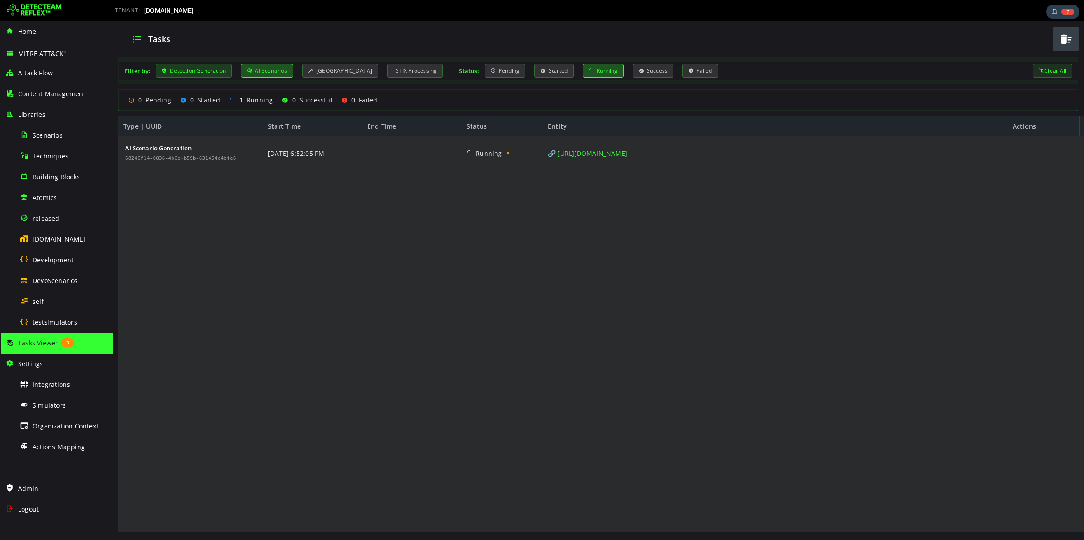
click at [193, 74] on div "Detection Generation" at bounding box center [194, 71] width 76 height 14
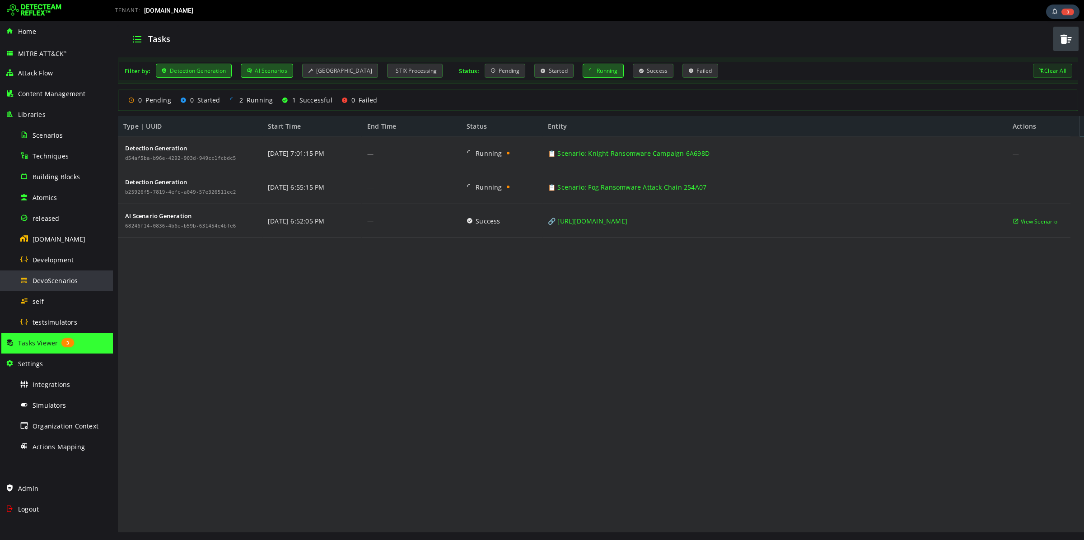
click at [68, 284] on span "DevoScenarios" at bounding box center [56, 281] width 46 height 9
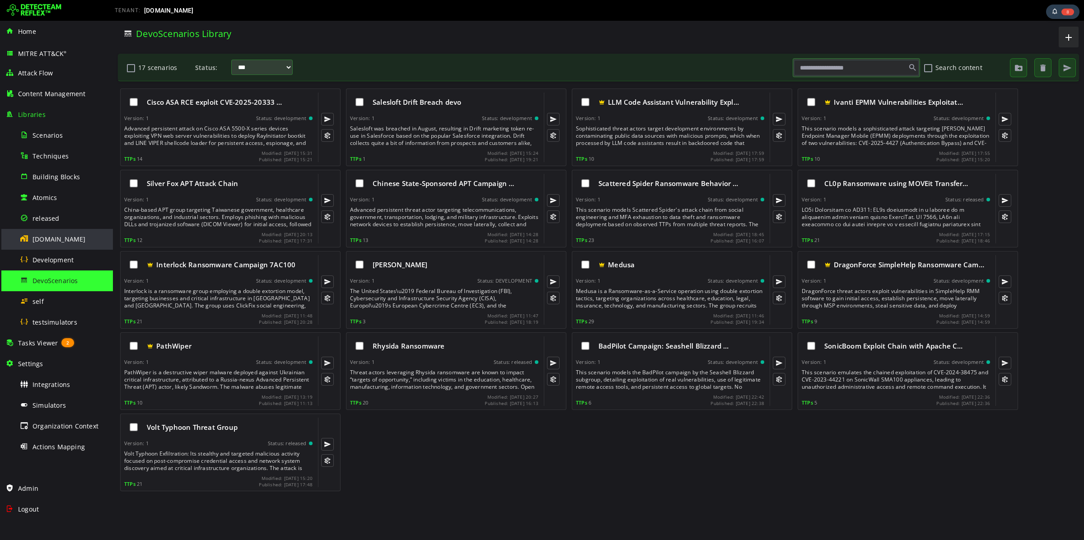
click at [65, 243] on div "[DOMAIN_NAME]" at bounding box center [64, 239] width 88 height 20
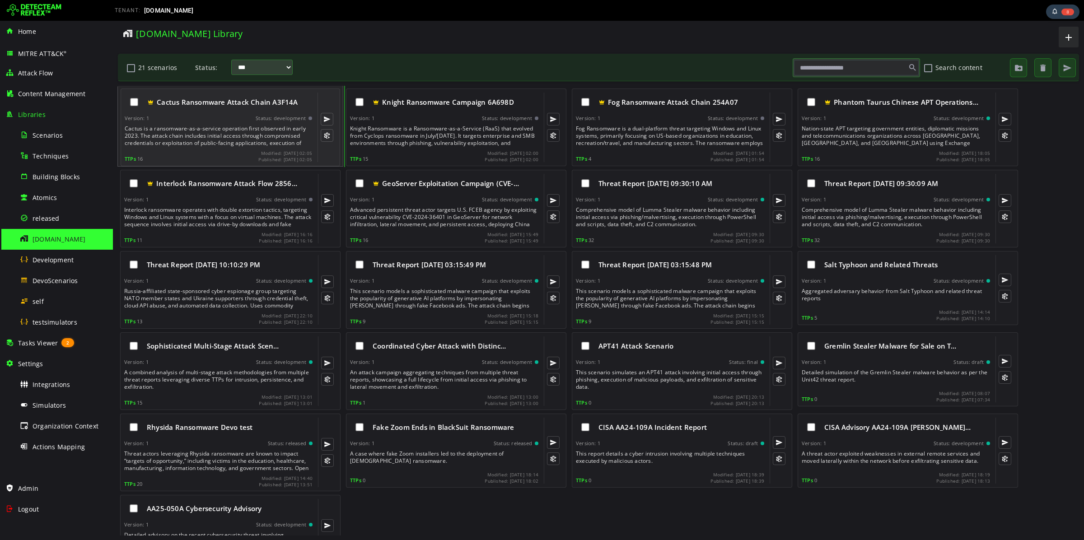
click at [235, 124] on div "Cactus Ransomware Attack Chain A3F14A Version: 1 Status: development Cactus is …" at bounding box center [219, 128] width 188 height 70
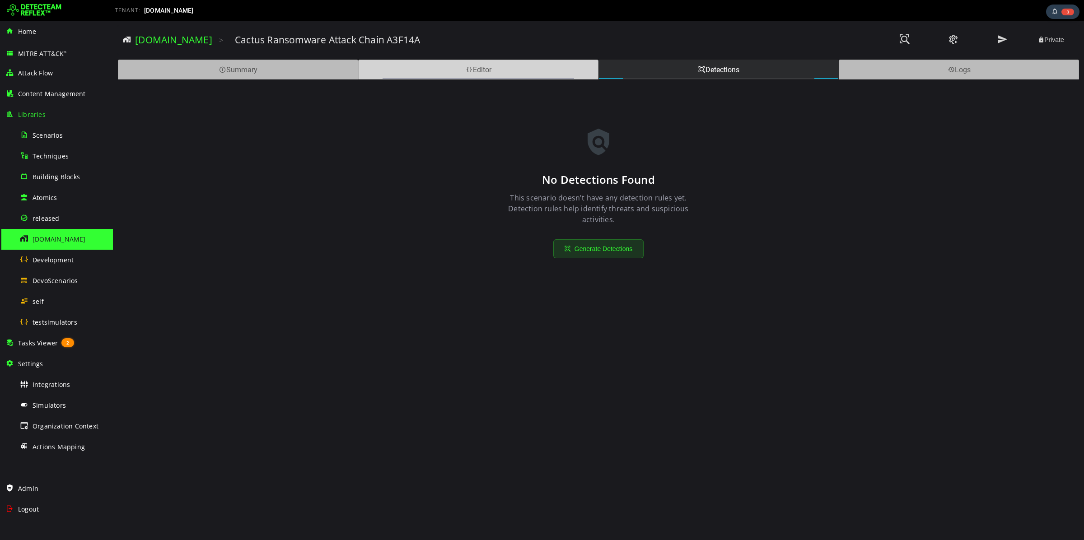
click at [483, 62] on div "Editor" at bounding box center [478, 70] width 240 height 20
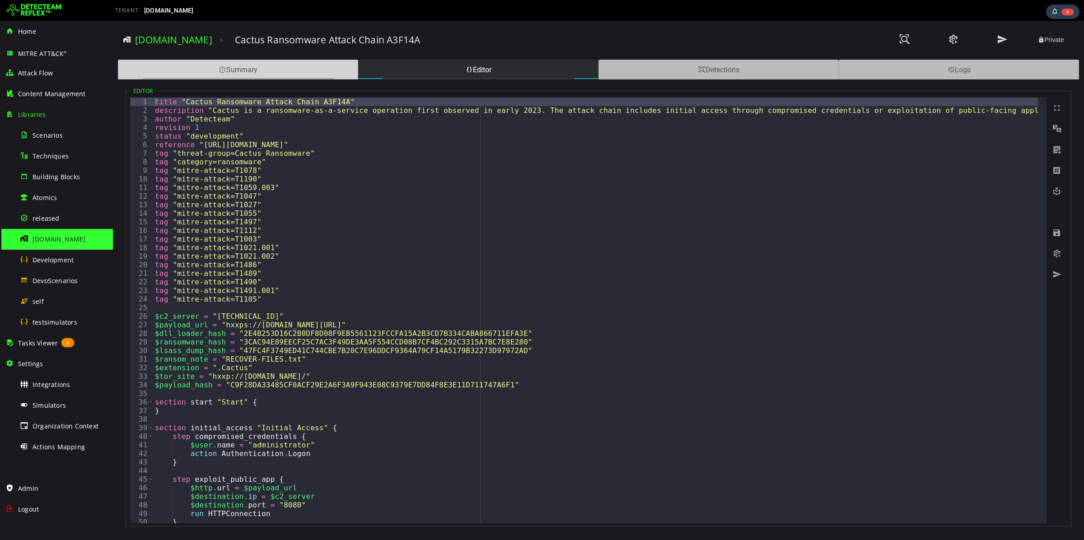
click at [274, 67] on div "Summary" at bounding box center [238, 70] width 240 height 20
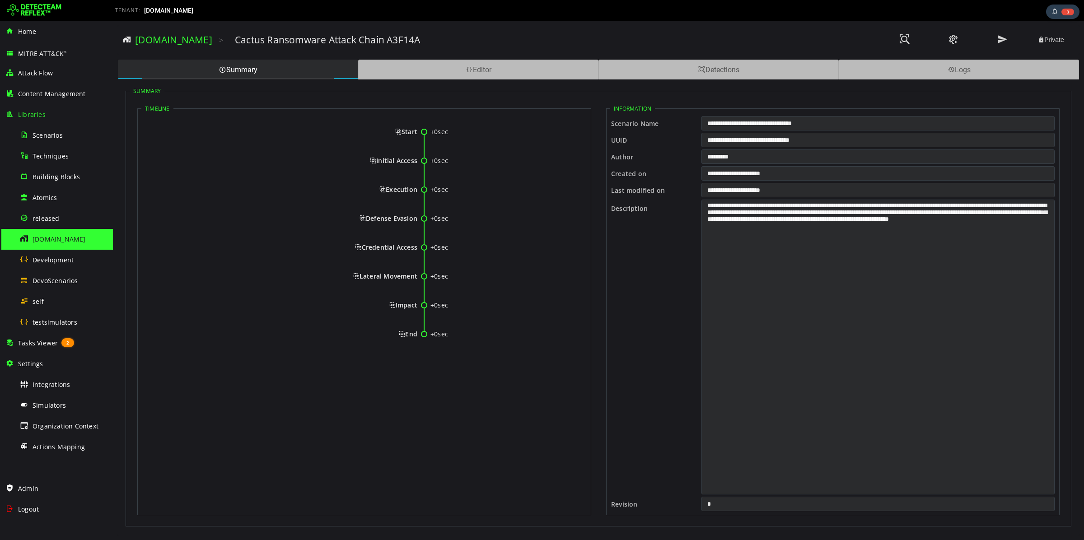
click at [61, 239] on span "[DOMAIN_NAME]" at bounding box center [59, 239] width 53 height 9
click at [47, 213] on div "released" at bounding box center [64, 218] width 88 height 20
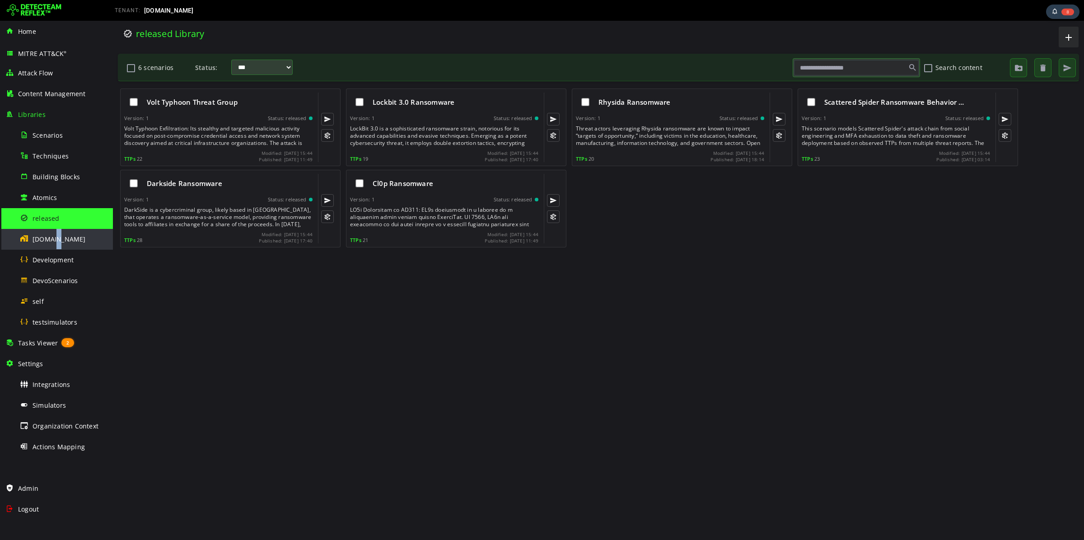
click at [53, 240] on span "[DOMAIN_NAME]" at bounding box center [59, 239] width 53 height 9
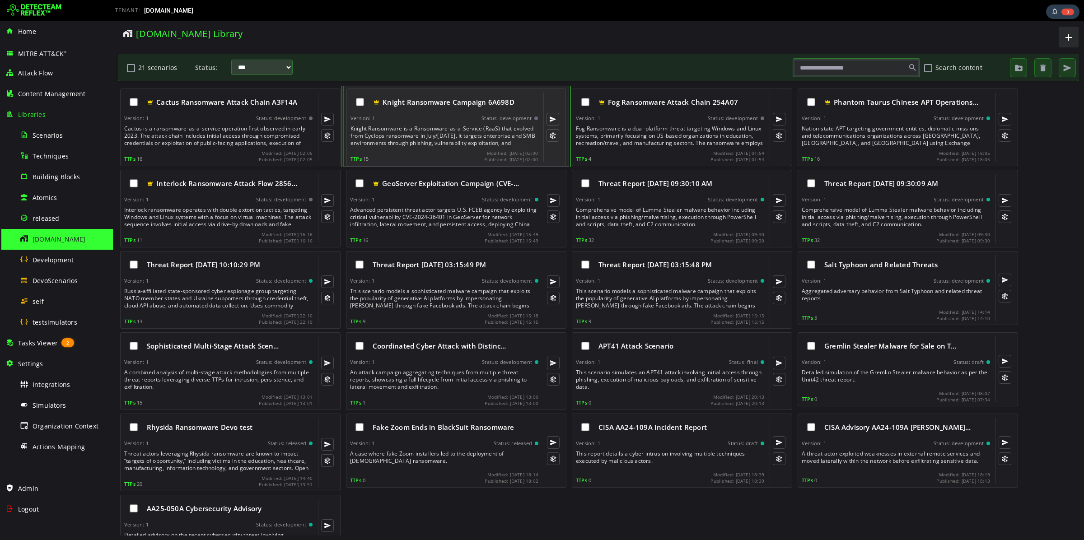
click at [456, 134] on div "Knight Ransomware is a Ransomware-as-a-Service (RaaS) that evolved from Cyclops…" at bounding box center [445, 136] width 189 height 22
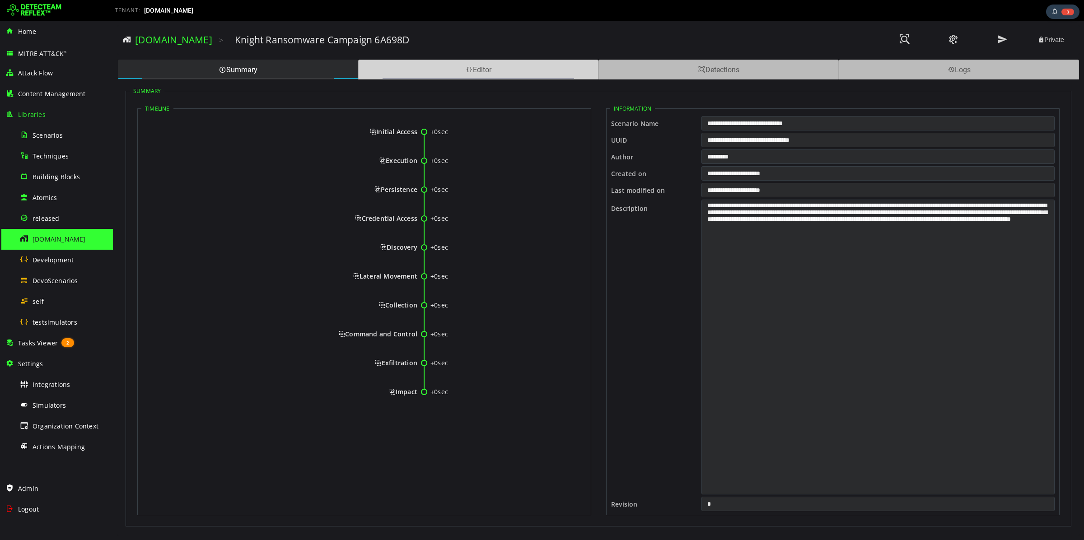
click at [484, 70] on div "Editor" at bounding box center [478, 70] width 240 height 20
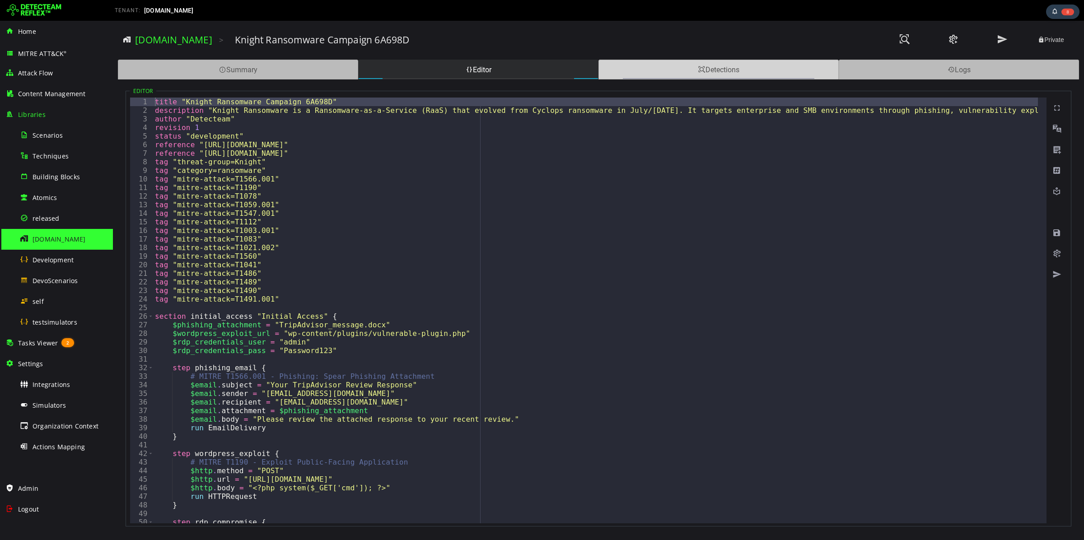
click at [663, 69] on div "Detections" at bounding box center [719, 70] width 240 height 20
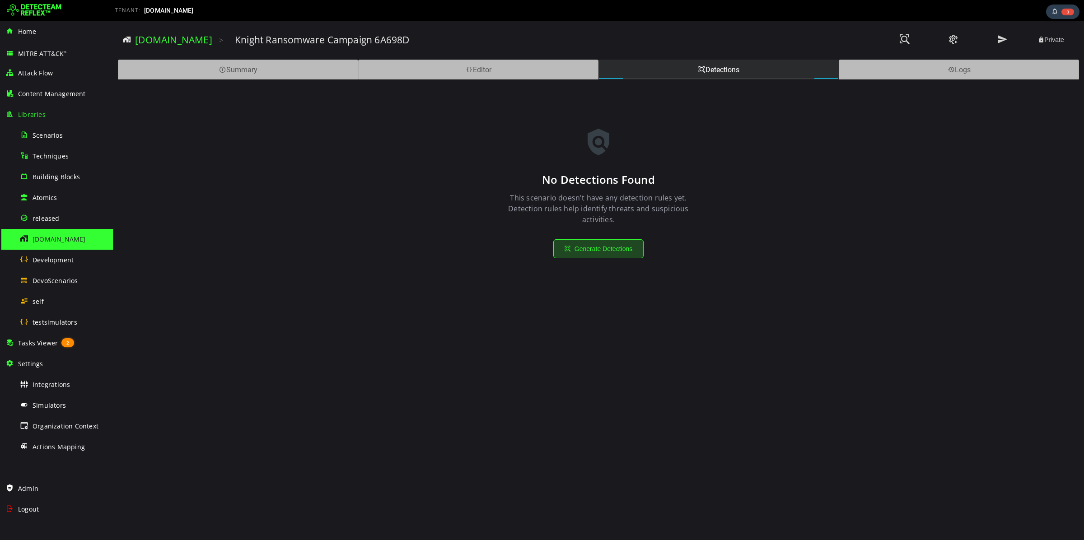
click at [614, 241] on button "Generate Detections" at bounding box center [599, 248] width 90 height 19
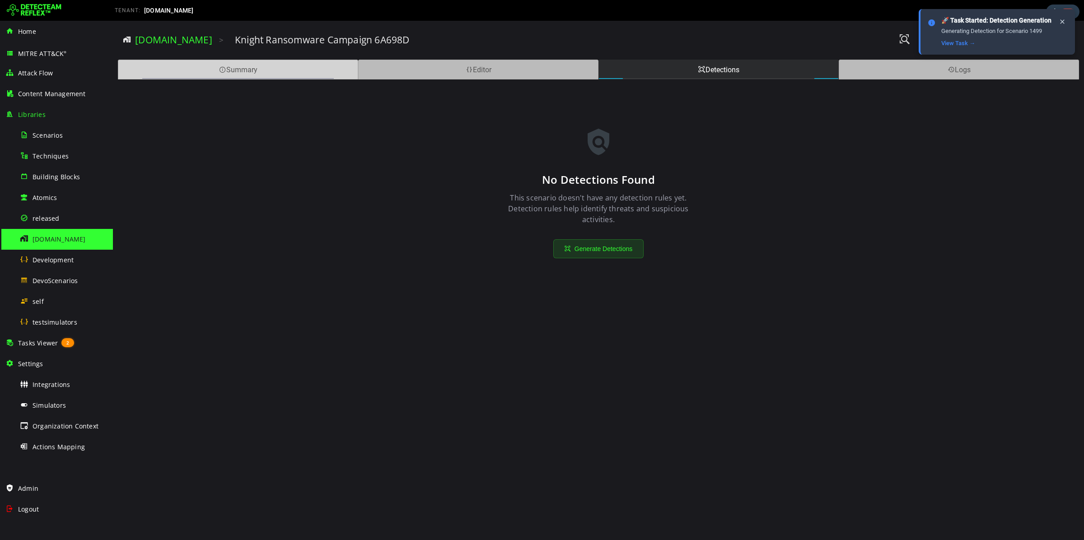
click at [299, 66] on div "Summary" at bounding box center [238, 70] width 240 height 20
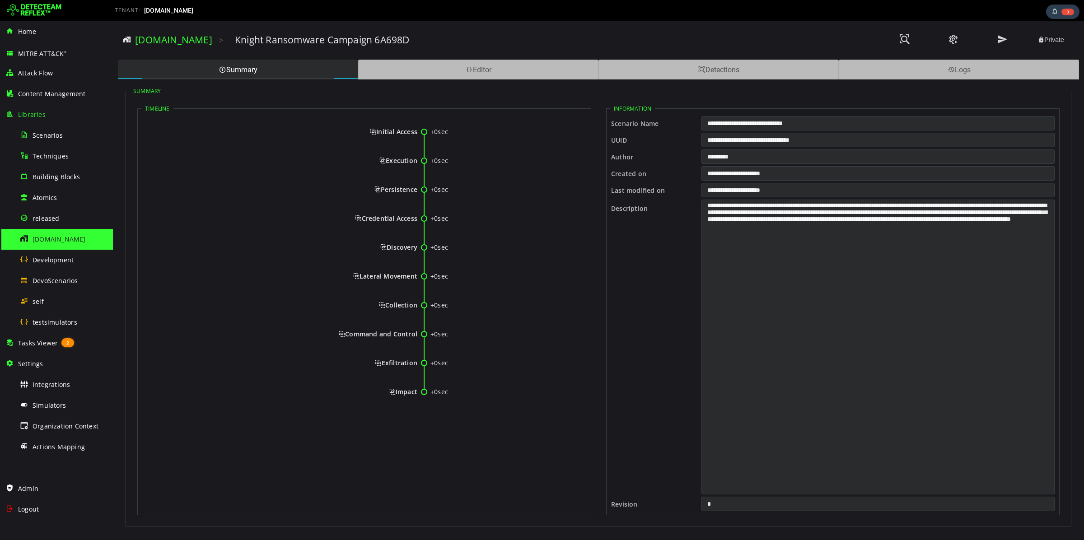
click at [53, 240] on span "[DOMAIN_NAME]" at bounding box center [59, 239] width 53 height 9
click at [55, 257] on span "Development" at bounding box center [53, 260] width 41 height 9
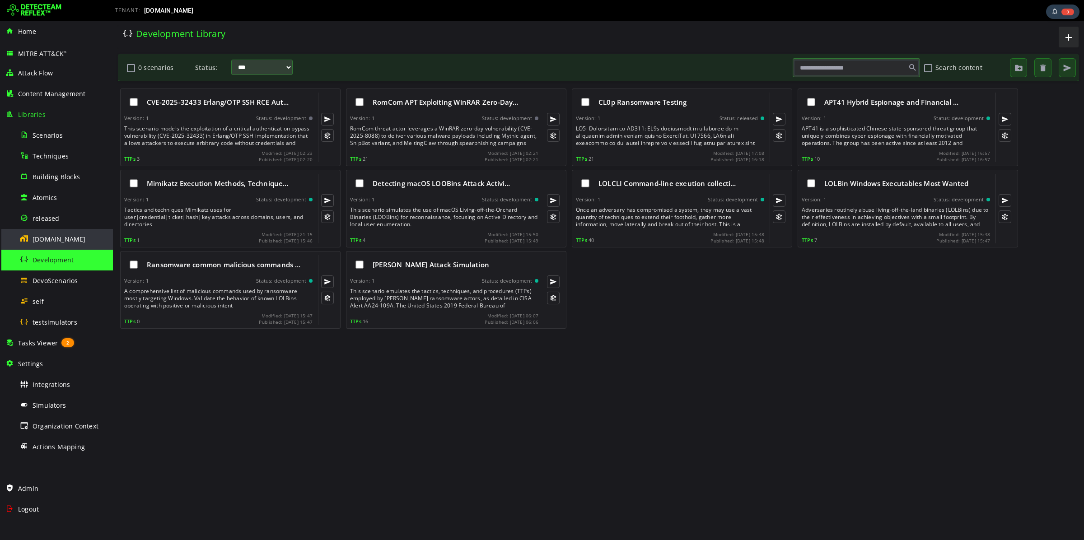
click at [56, 236] on span "[DOMAIN_NAME]" at bounding box center [59, 239] width 53 height 9
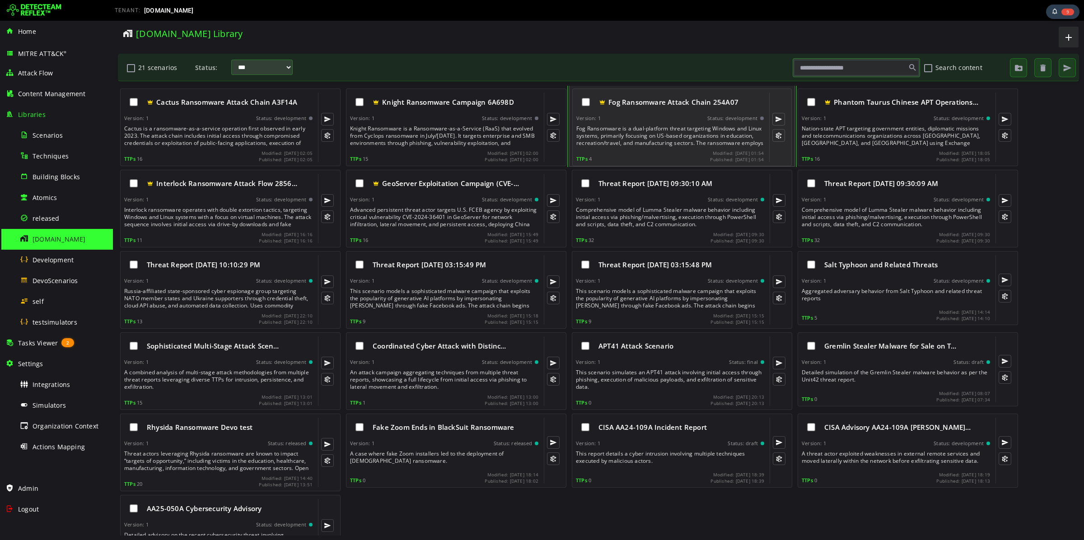
click at [614, 119] on div "Version: 1 Status: development" at bounding box center [671, 118] width 188 height 6
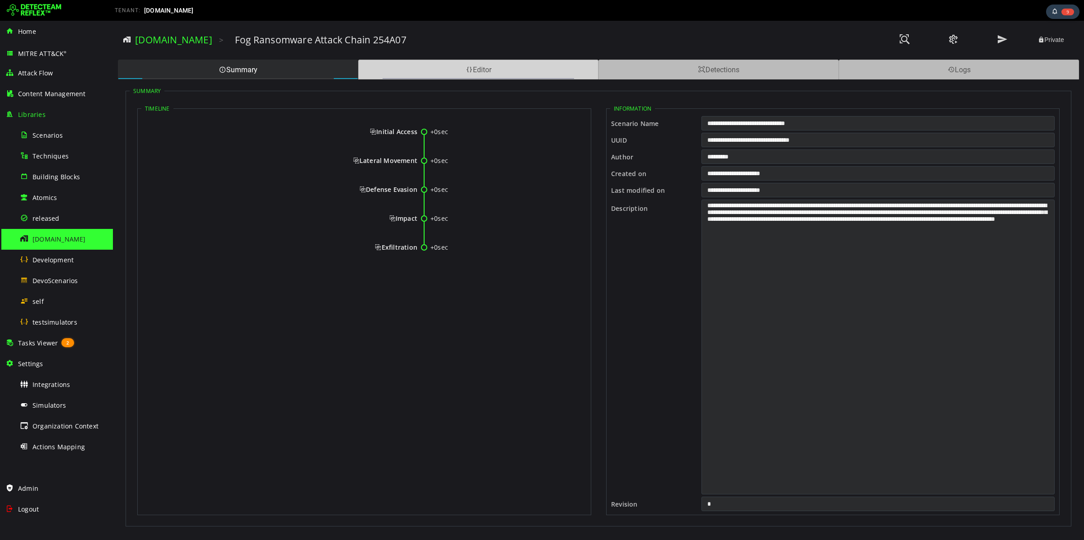
click at [435, 71] on div "Editor" at bounding box center [478, 70] width 240 height 20
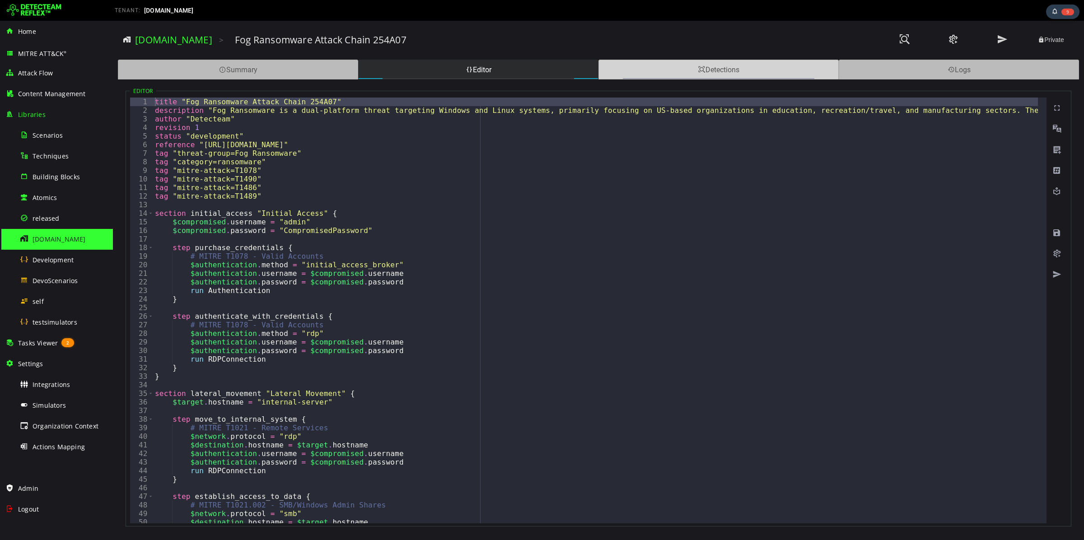
click at [673, 73] on div "Detections" at bounding box center [719, 70] width 240 height 20
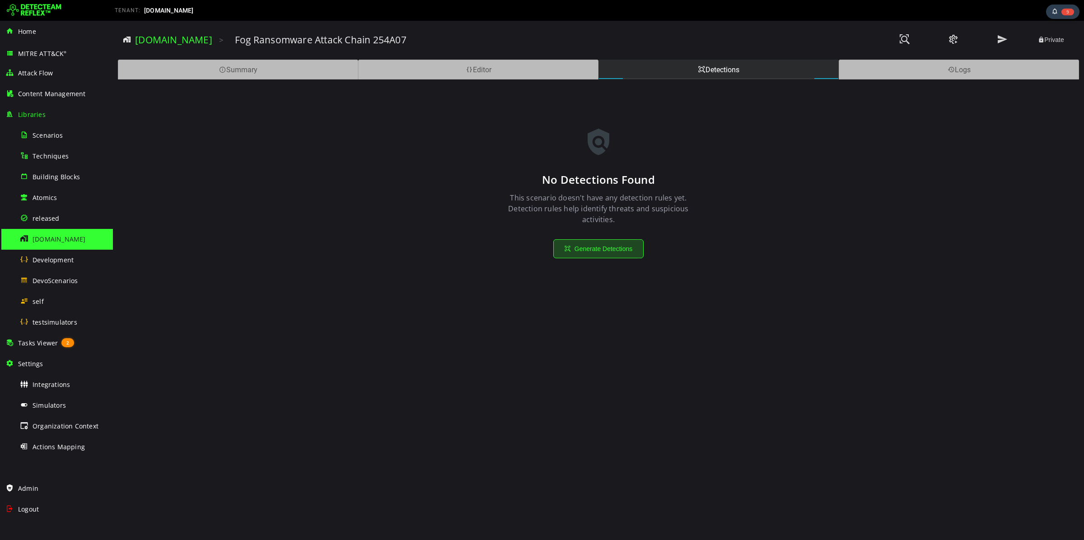
click at [564, 256] on button "Generate Detections" at bounding box center [599, 248] width 90 height 19
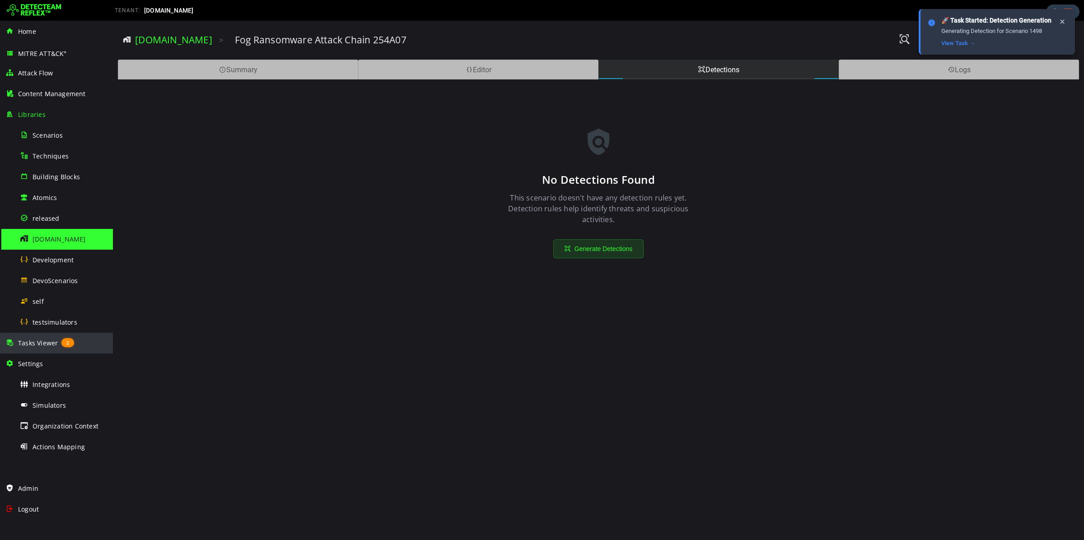
click at [51, 345] on span "Tasks Viewer" at bounding box center [38, 343] width 40 height 9
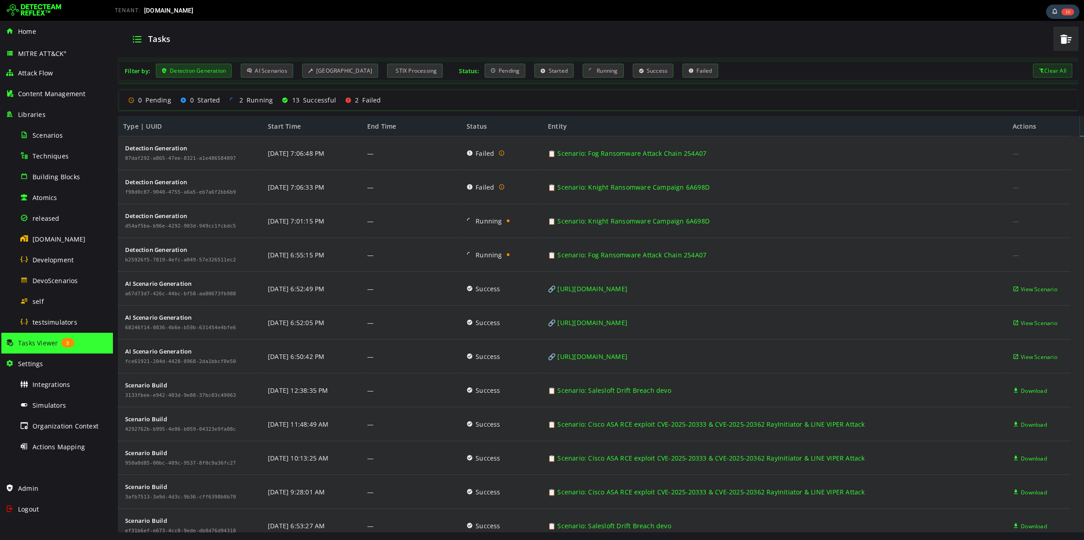
click at [206, 76] on div "Detection Generation" at bounding box center [194, 71] width 76 height 14
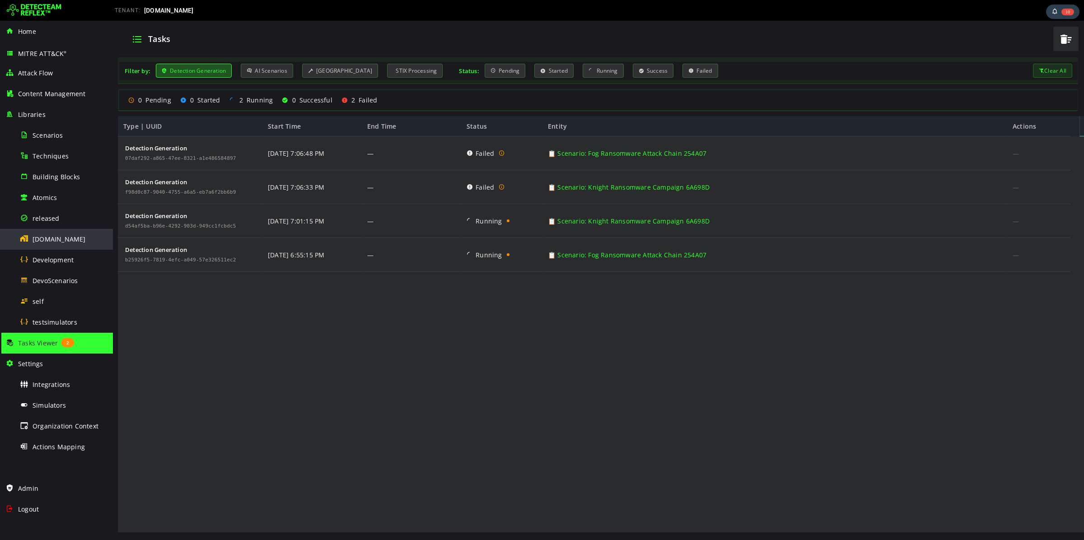
click at [66, 246] on div "[DOMAIN_NAME]" at bounding box center [64, 239] width 88 height 20
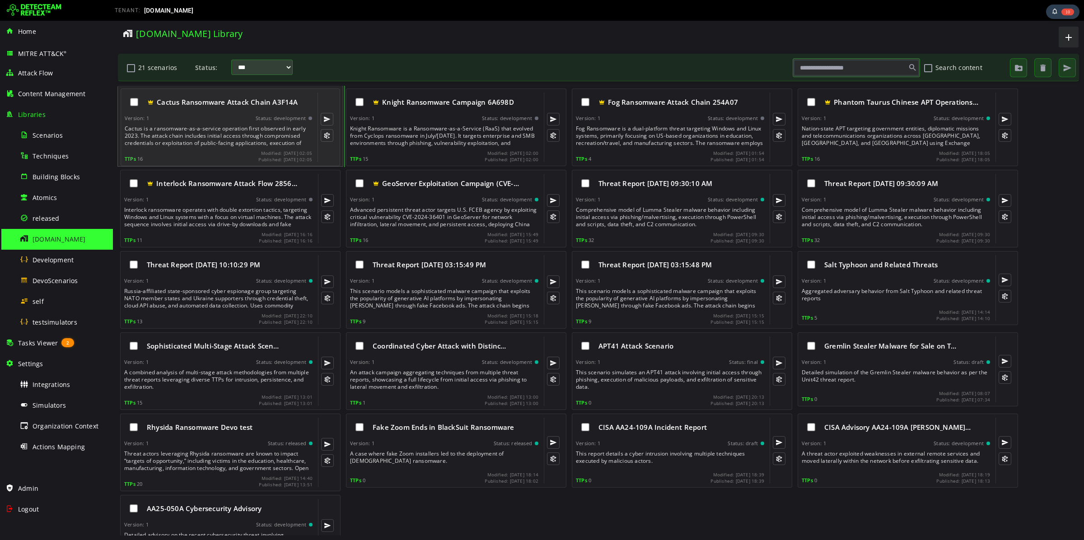
click at [207, 121] on div "Version: 1 Status: development" at bounding box center [219, 118] width 188 height 6
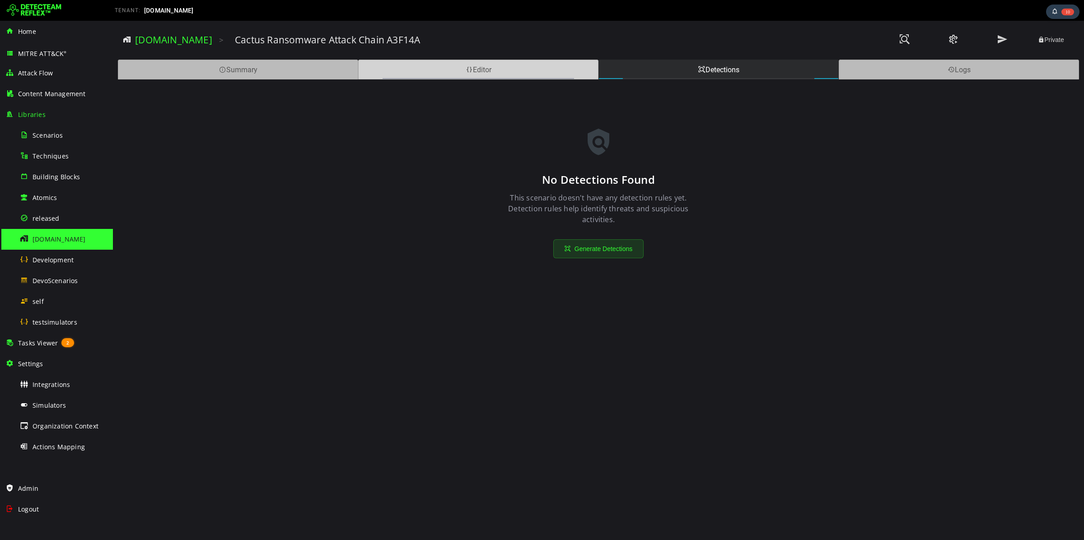
click at [483, 71] on div "Editor" at bounding box center [478, 70] width 240 height 20
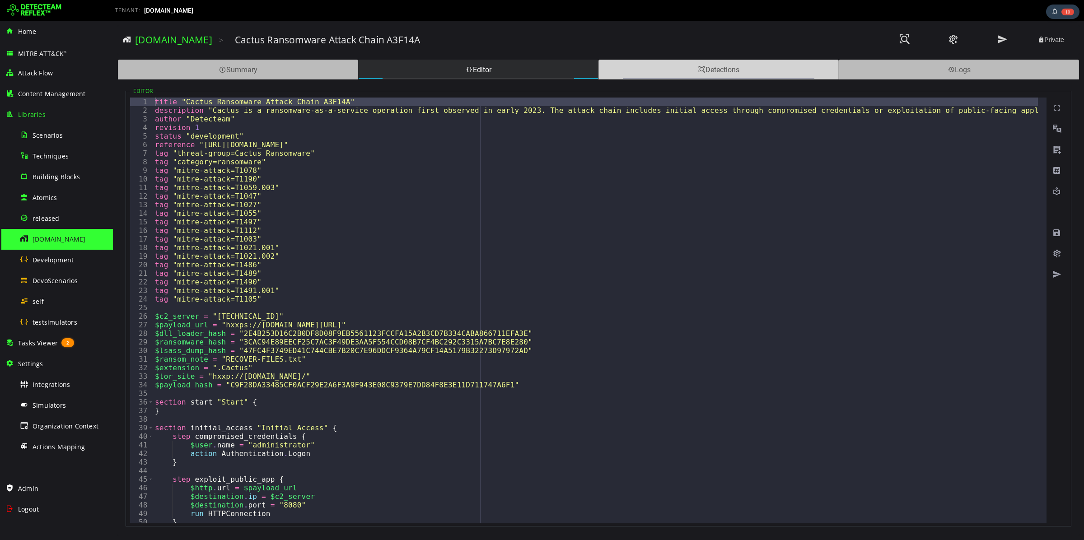
click at [694, 68] on div "Detections" at bounding box center [719, 70] width 240 height 20
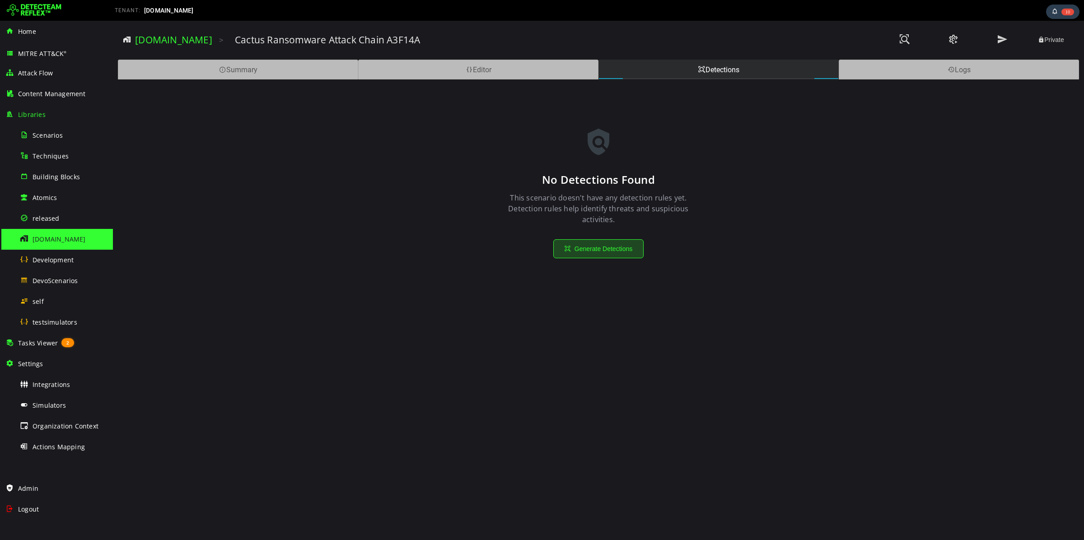
click at [591, 245] on button "Generate Detections" at bounding box center [599, 248] width 90 height 19
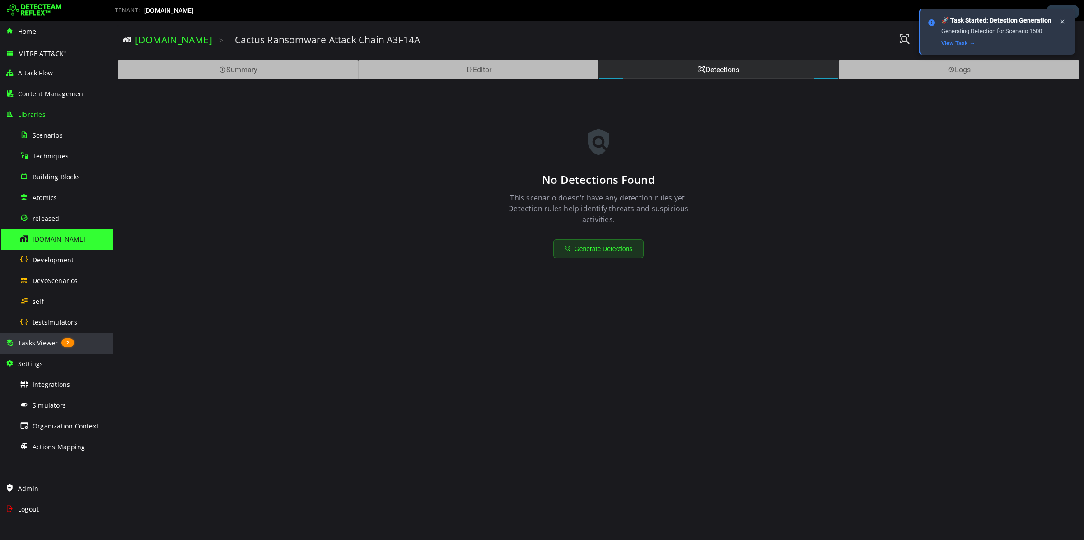
click at [52, 344] on span "Tasks Viewer" at bounding box center [38, 343] width 40 height 9
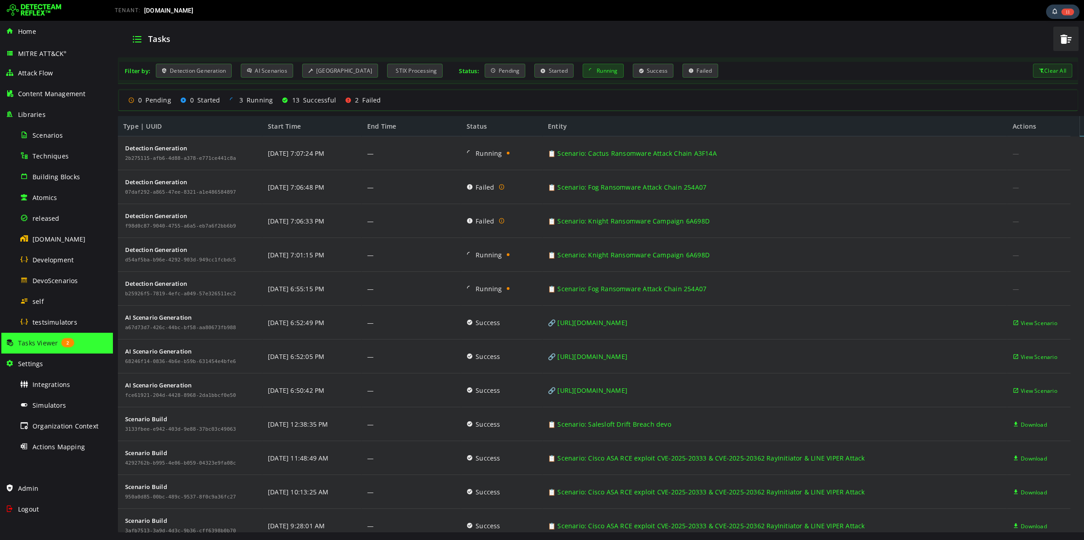
click at [589, 71] on icon at bounding box center [591, 71] width 5 height 8
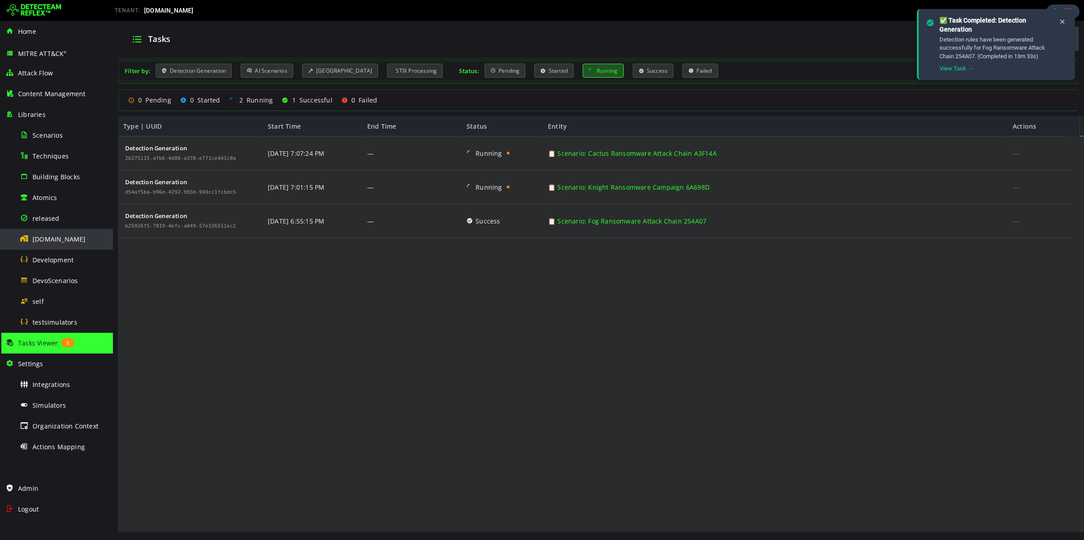
click at [59, 242] on span "[DOMAIN_NAME]" at bounding box center [59, 239] width 53 height 9
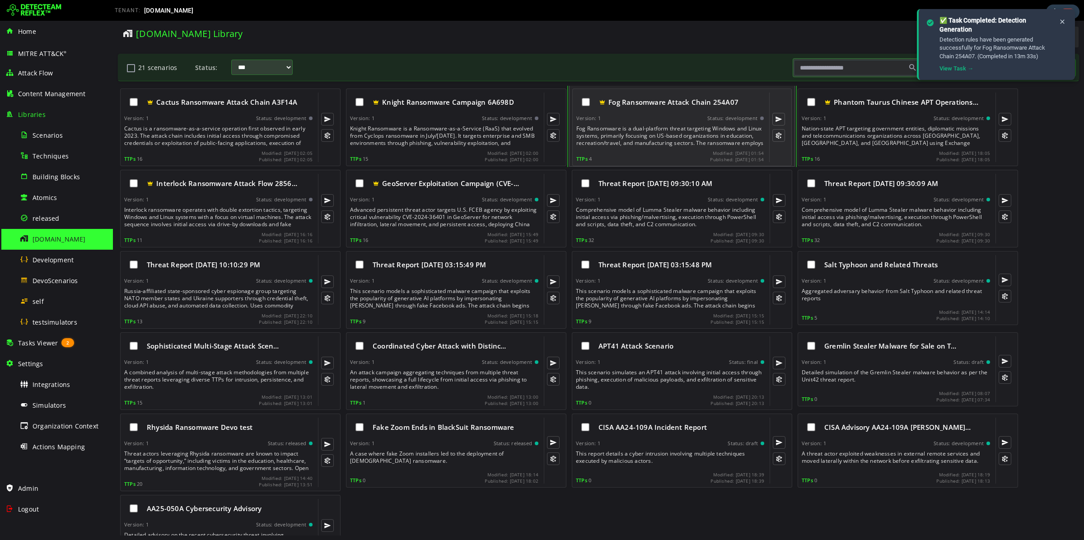
click at [638, 134] on div "Fog Ransomware is a dual-platform threat targeting Windows and Linux systems, p…" at bounding box center [671, 136] width 189 height 22
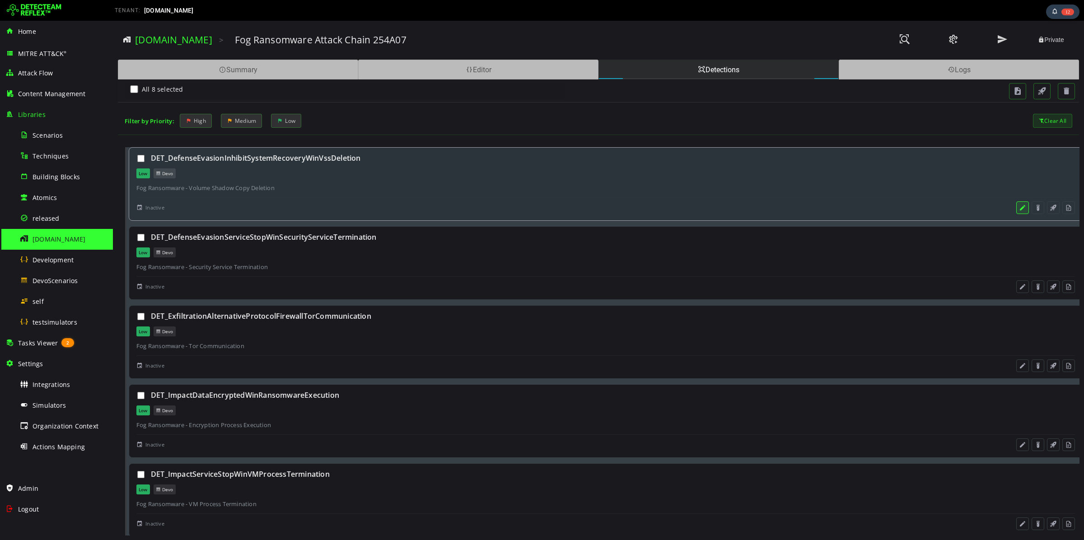
click at [1017, 212] on button at bounding box center [1023, 208] width 13 height 13
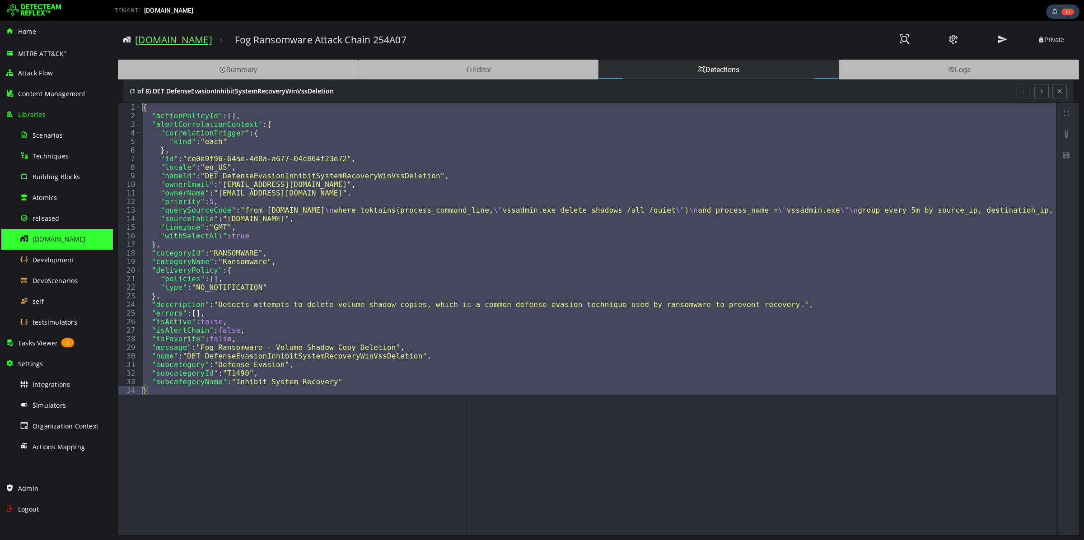
drag, startPoint x: 155, startPoint y: 39, endPoint x: 188, endPoint y: 37, distance: 33.5
click at [155, 39] on link "[DOMAIN_NAME]" at bounding box center [173, 39] width 77 height 13
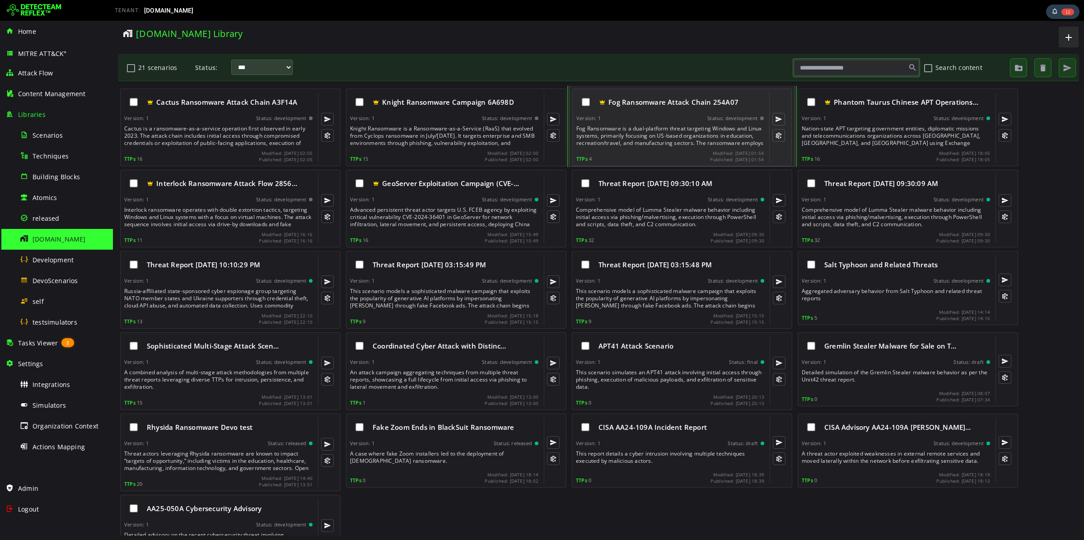
click at [663, 125] on div "Fog Ransomware Attack Chain 254A07 Version: 1 Status: development Fog Ransomwar…" at bounding box center [671, 128] width 188 height 70
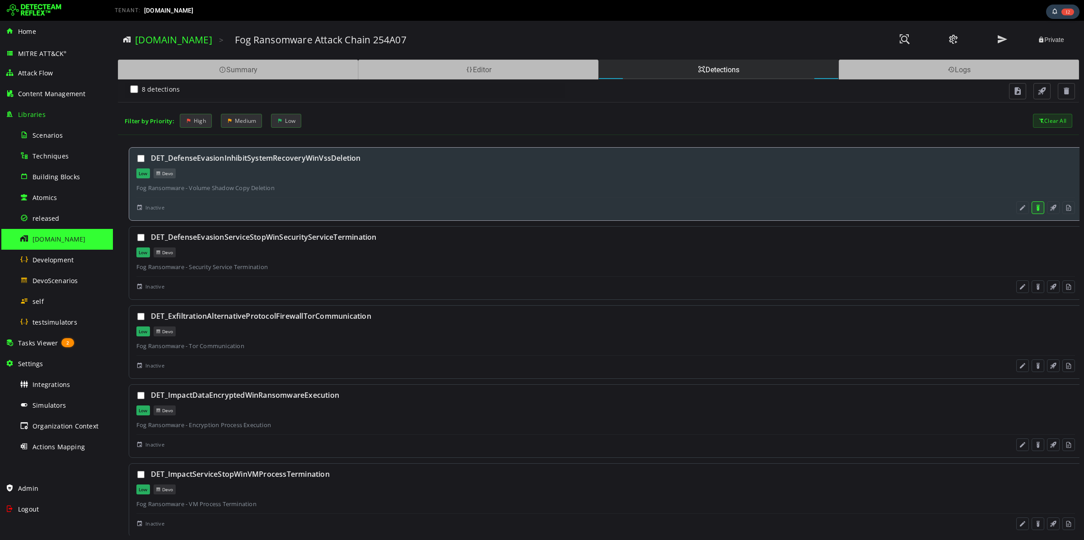
click at [1032, 209] on button at bounding box center [1038, 208] width 13 height 13
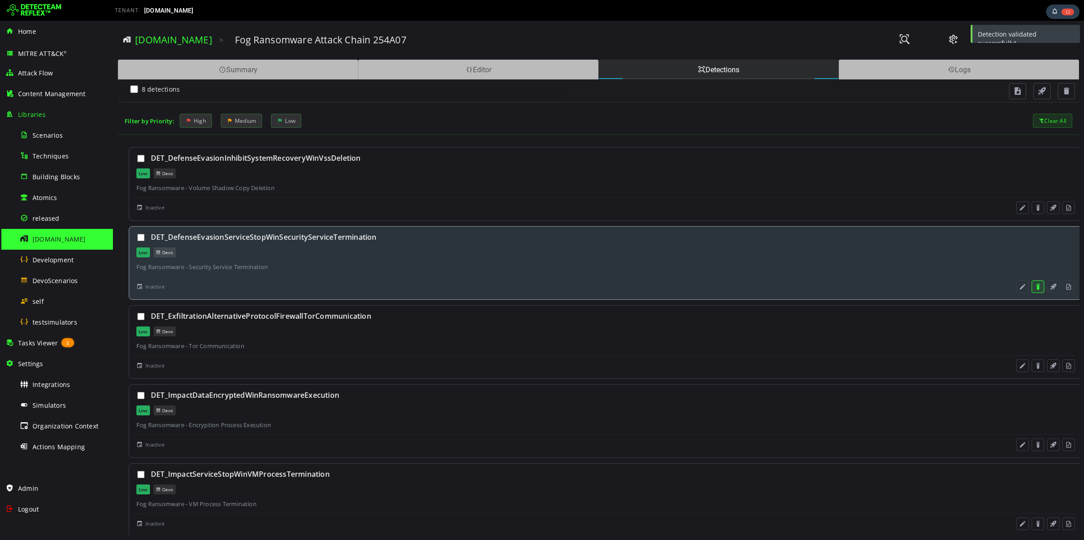
click at [1032, 284] on button at bounding box center [1038, 287] width 13 height 13
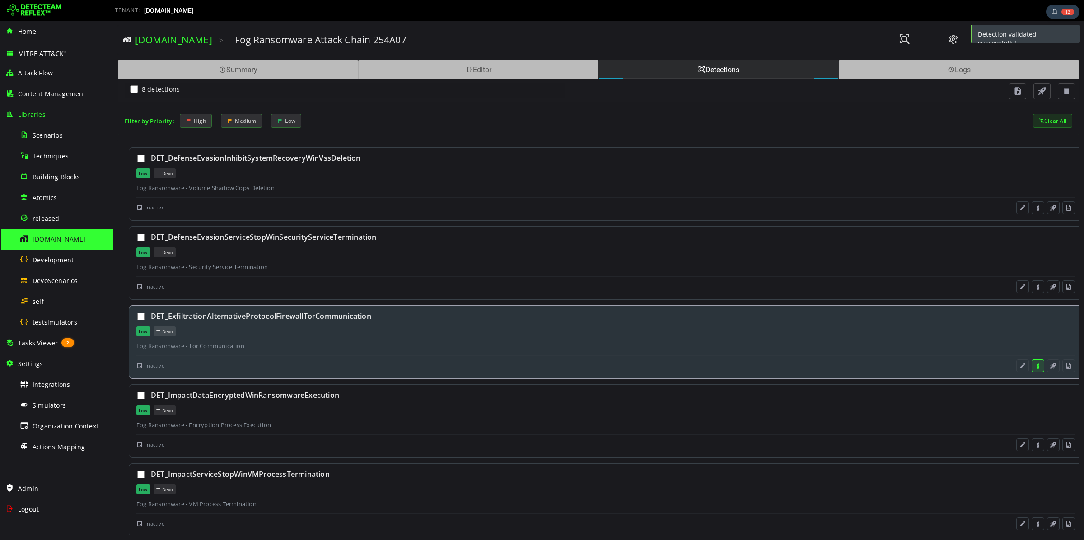
click at [1032, 368] on button at bounding box center [1038, 366] width 13 height 13
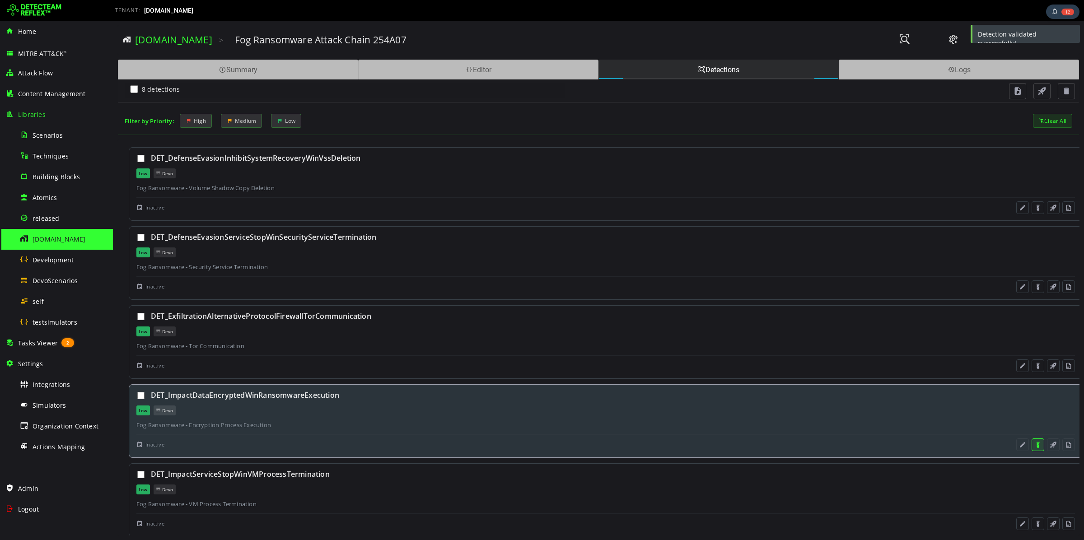
click at [1032, 446] on button at bounding box center [1038, 445] width 13 height 13
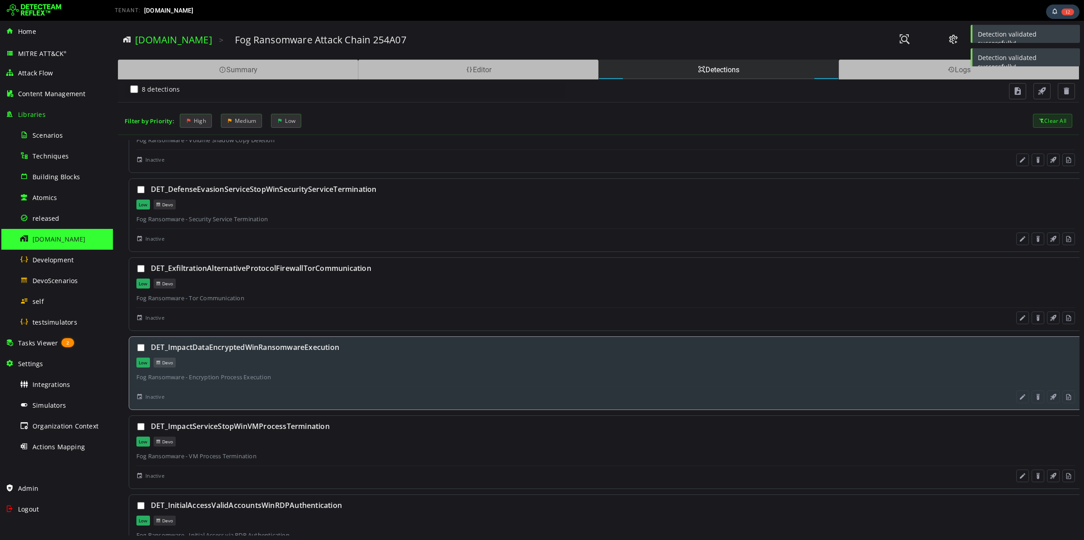
scroll to position [169, 0]
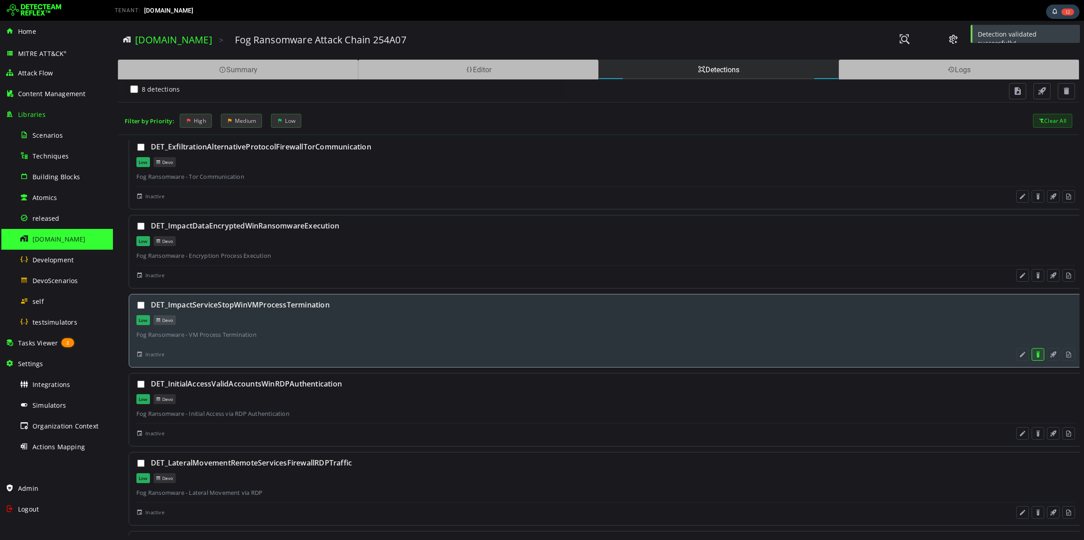
click at [1032, 358] on button at bounding box center [1038, 354] width 13 height 13
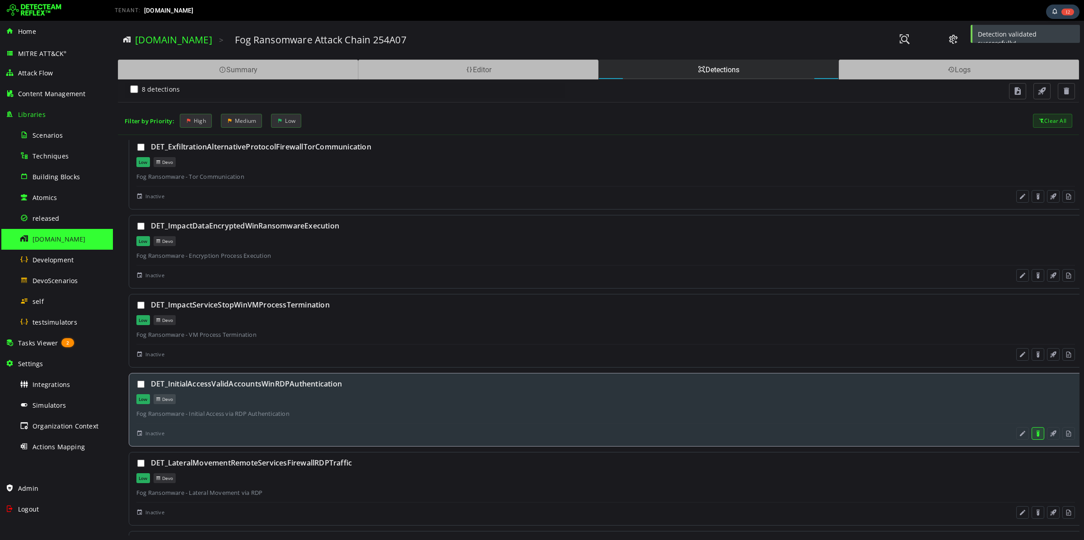
click at [1032, 438] on button at bounding box center [1038, 433] width 13 height 13
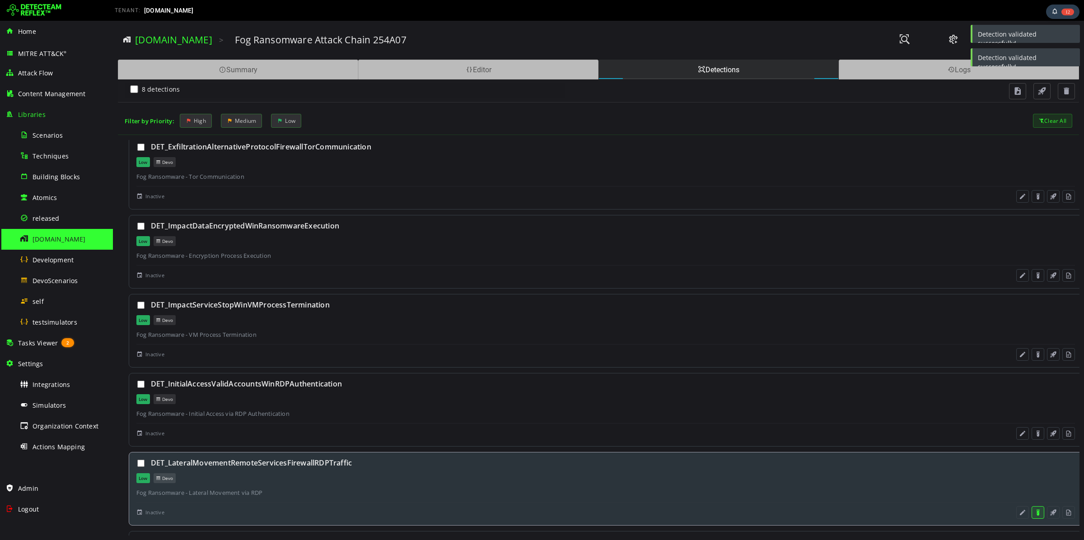
click at [1032, 512] on button at bounding box center [1038, 513] width 13 height 13
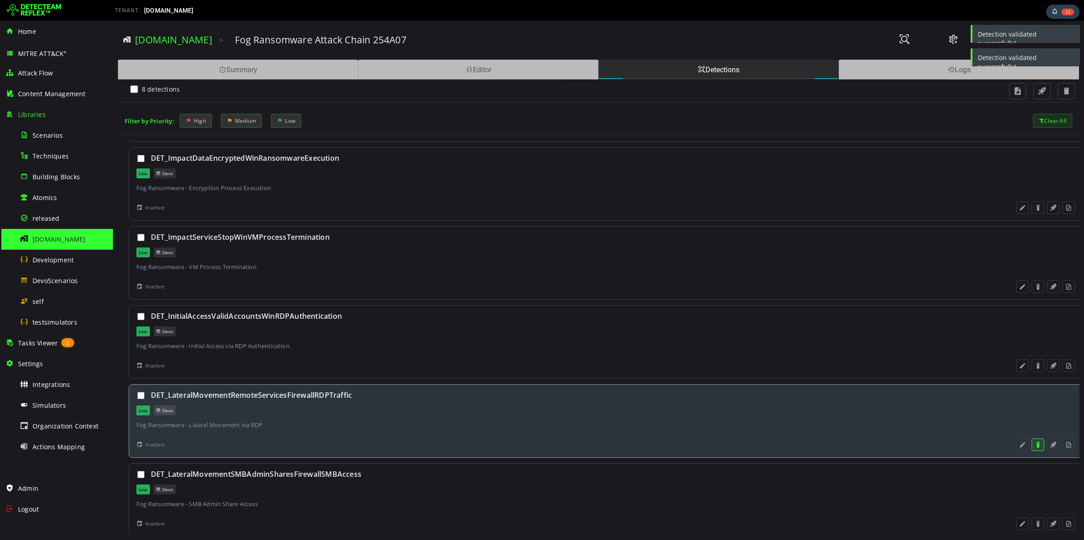
scroll to position [239, 0]
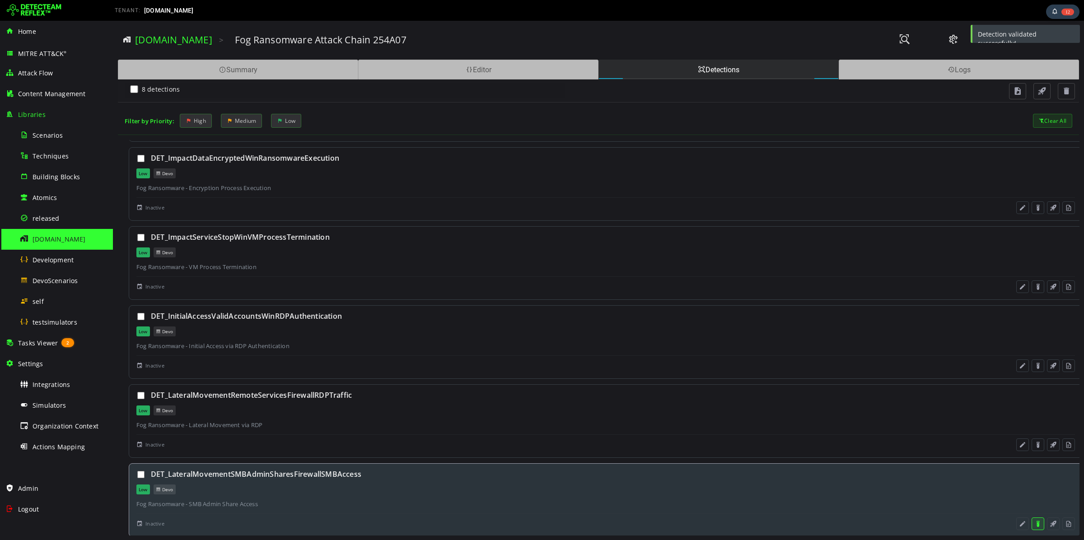
click at [1032, 519] on button at bounding box center [1038, 524] width 13 height 13
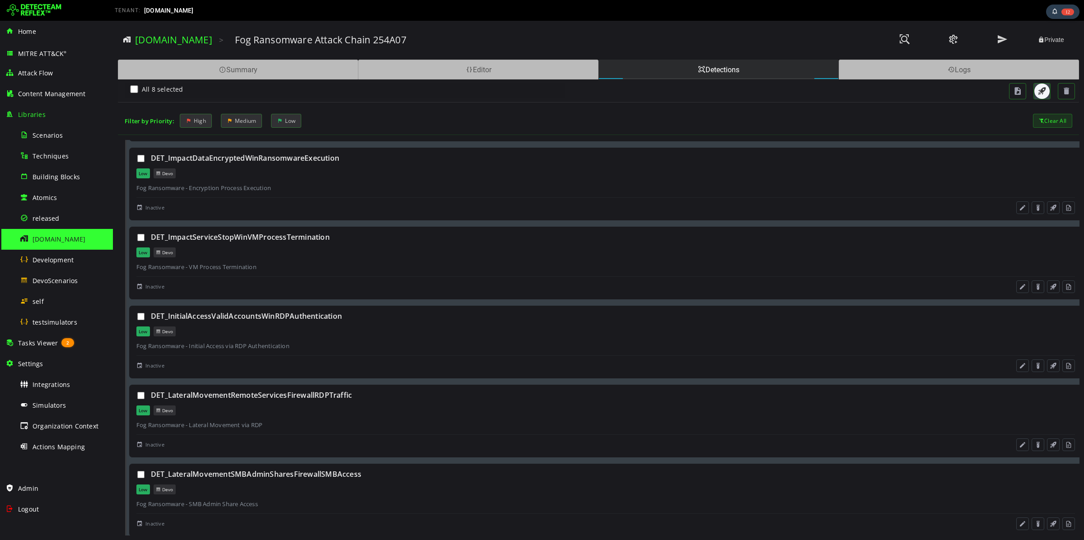
click at [1045, 94] on span "button" at bounding box center [1042, 91] width 9 height 9
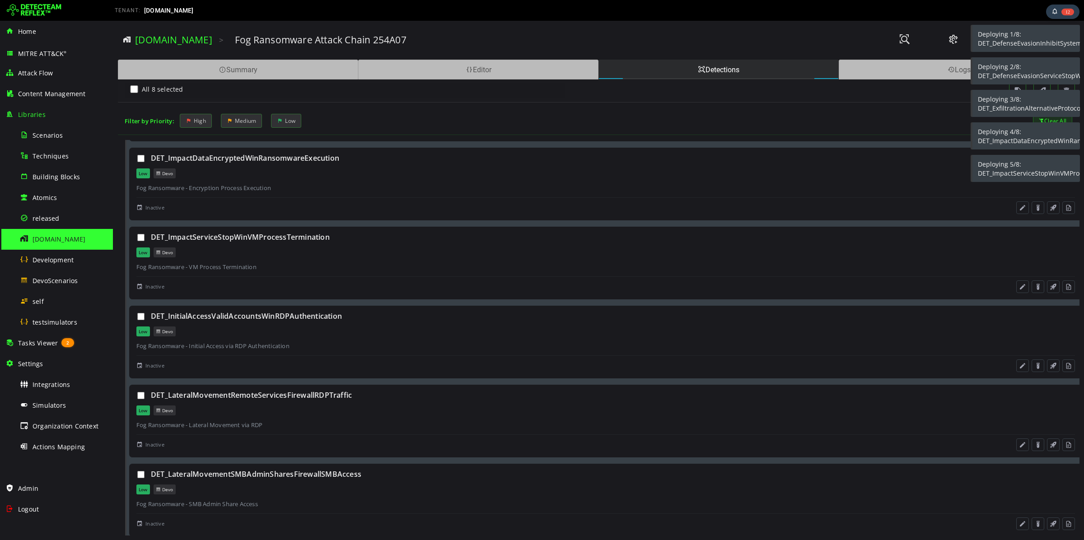
click at [896, 8] on div at bounding box center [838, 10] width 489 height 18
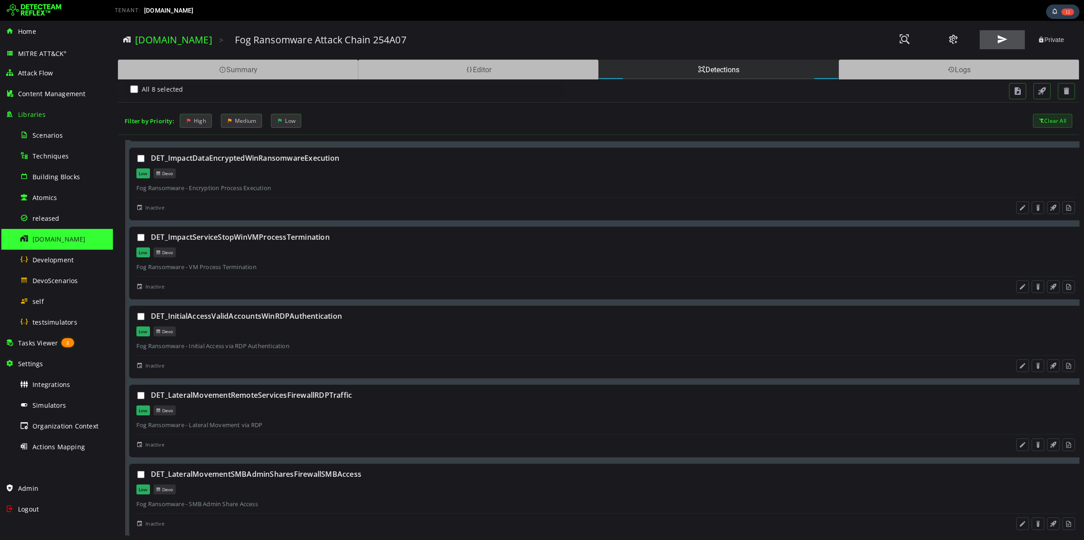
click at [1003, 37] on span at bounding box center [1002, 39] width 11 height 12
click at [402, 66] on div "Editor" at bounding box center [478, 70] width 240 height 20
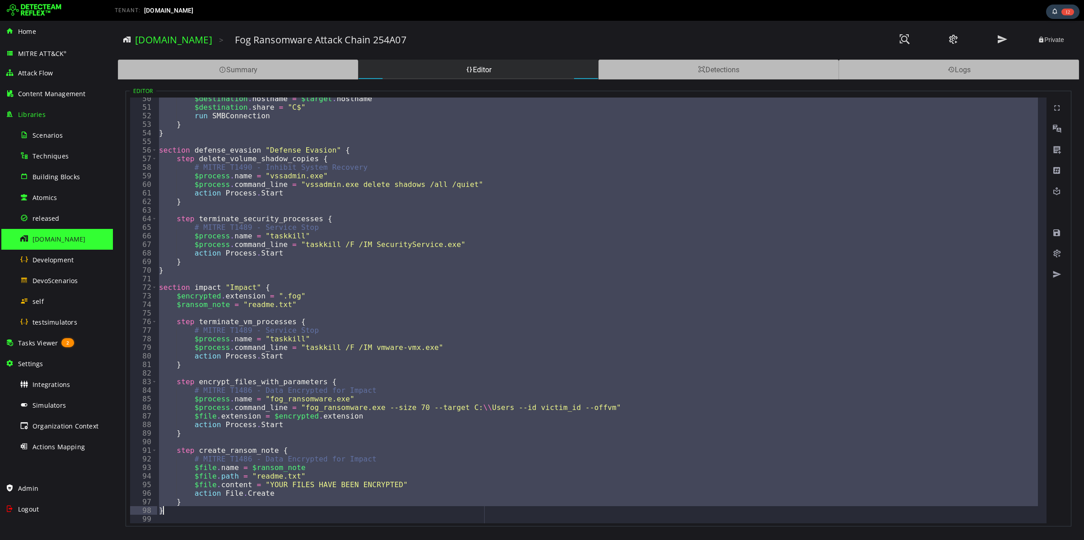
scroll to position [570, 0]
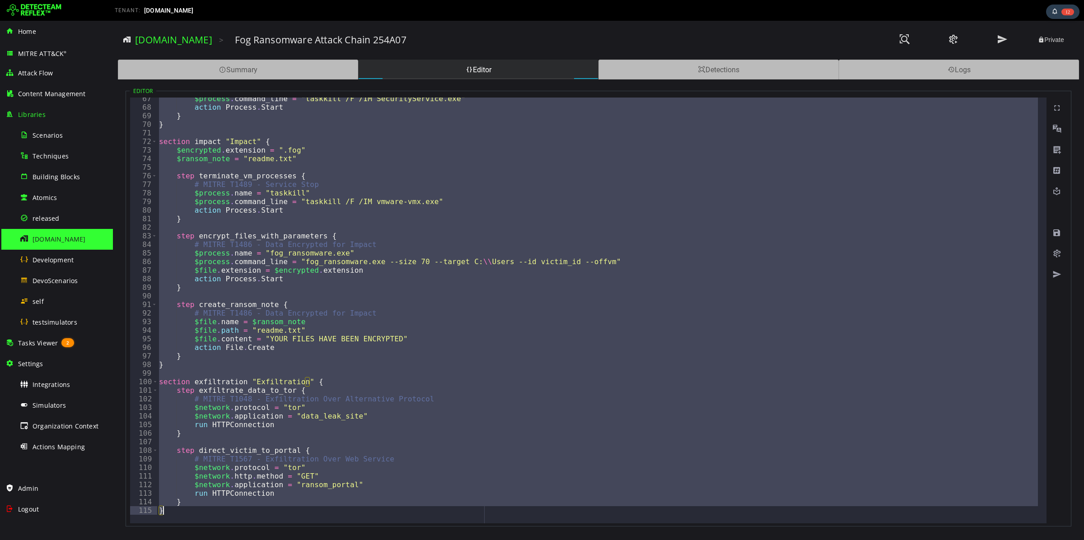
drag, startPoint x: 155, startPoint y: 100, endPoint x: 413, endPoint y: 535, distance: 505.7
click at [413, 535] on div "**********" at bounding box center [598, 308] width 962 height 456
type textarea "* *"
click at [43, 337] on div "Tasks Viewer 2" at bounding box center [56, 343] width 102 height 21
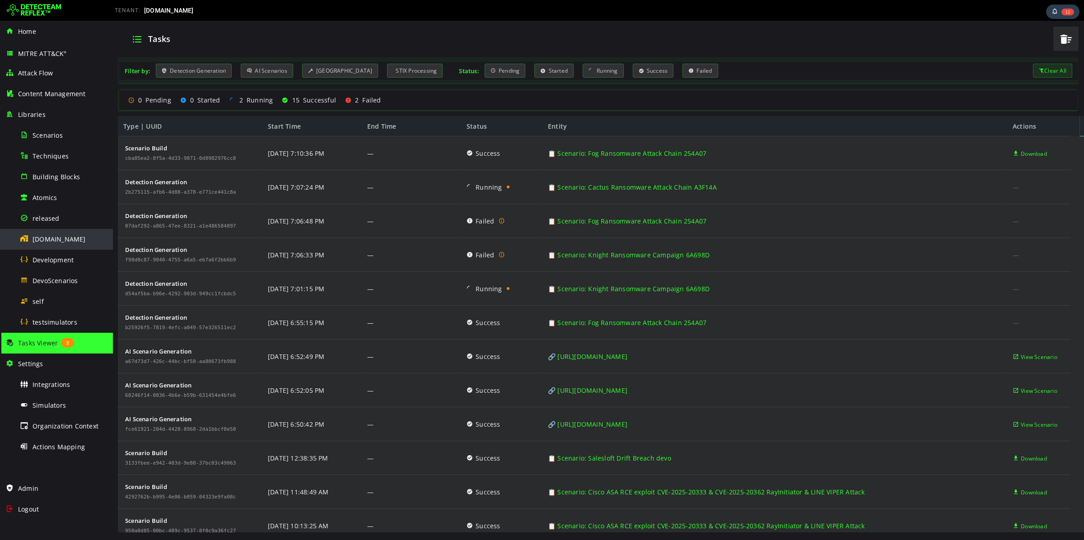
click at [47, 245] on div "[DOMAIN_NAME]" at bounding box center [64, 239] width 88 height 20
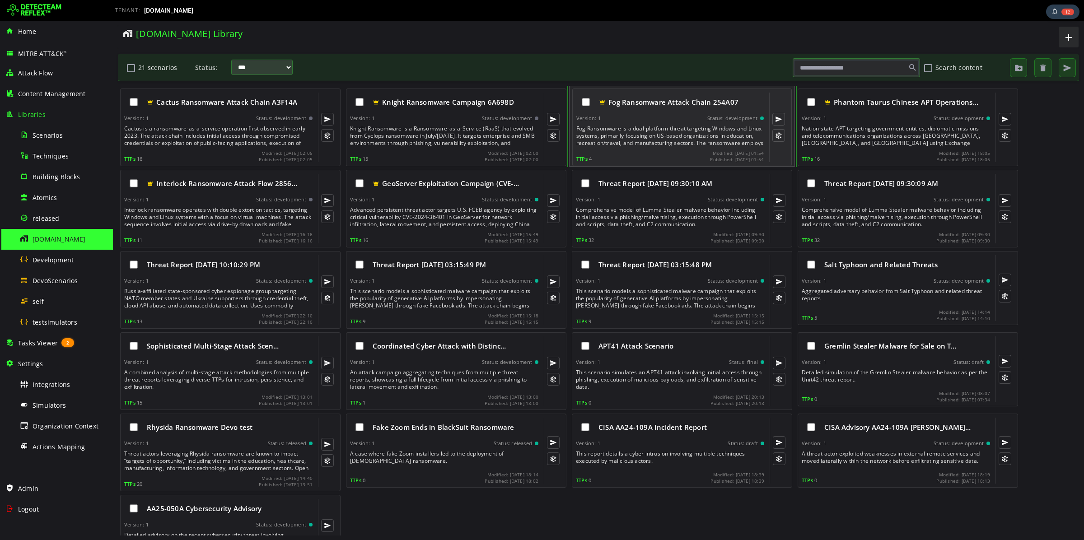
click at [612, 131] on div "Fog Ransomware is a dual-platform threat targeting Windows and Linux systems, p…" at bounding box center [671, 136] width 189 height 22
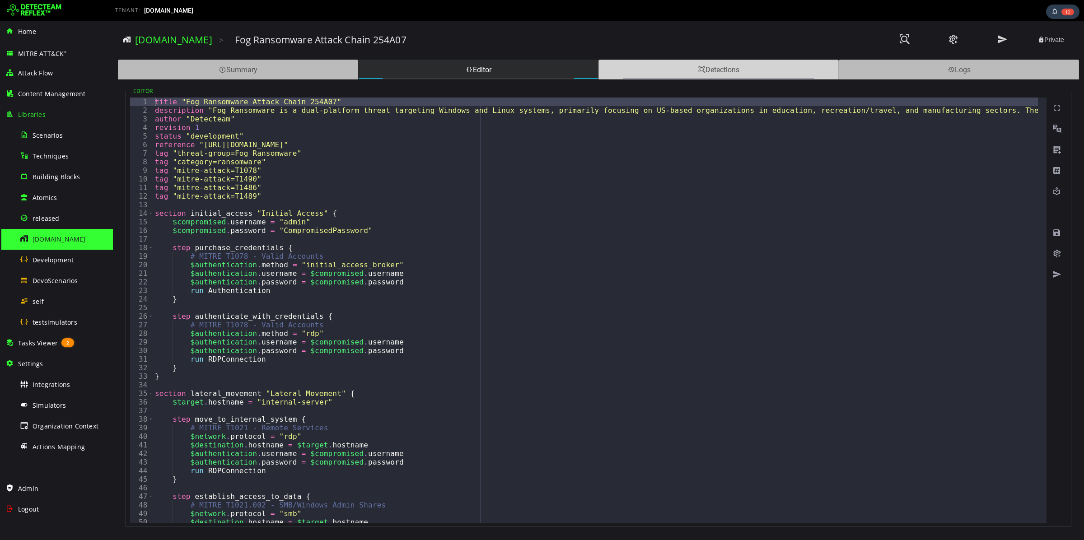
click at [695, 65] on div "Detections" at bounding box center [719, 70] width 240 height 20
